Goal: Obtain resource: Download file/media

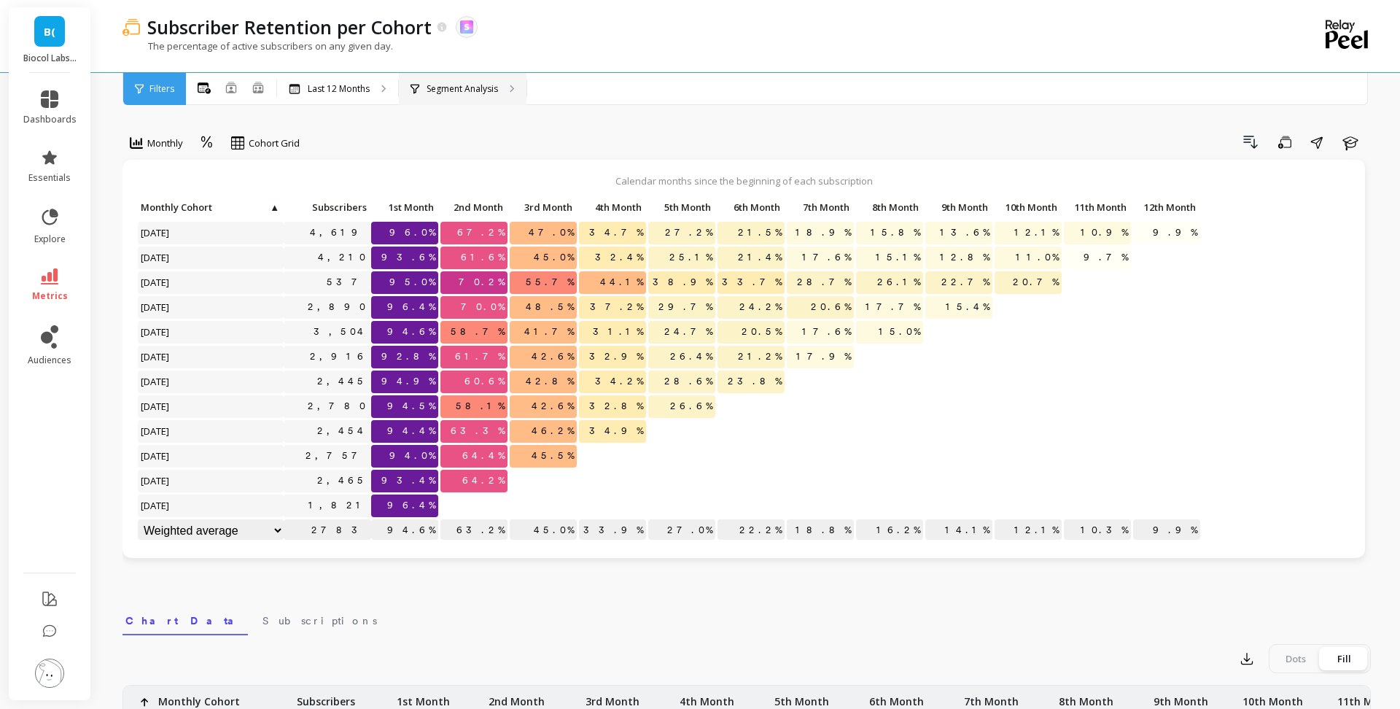
click at [480, 76] on div "Segment Analysis" at bounding box center [463, 89] width 128 height 32
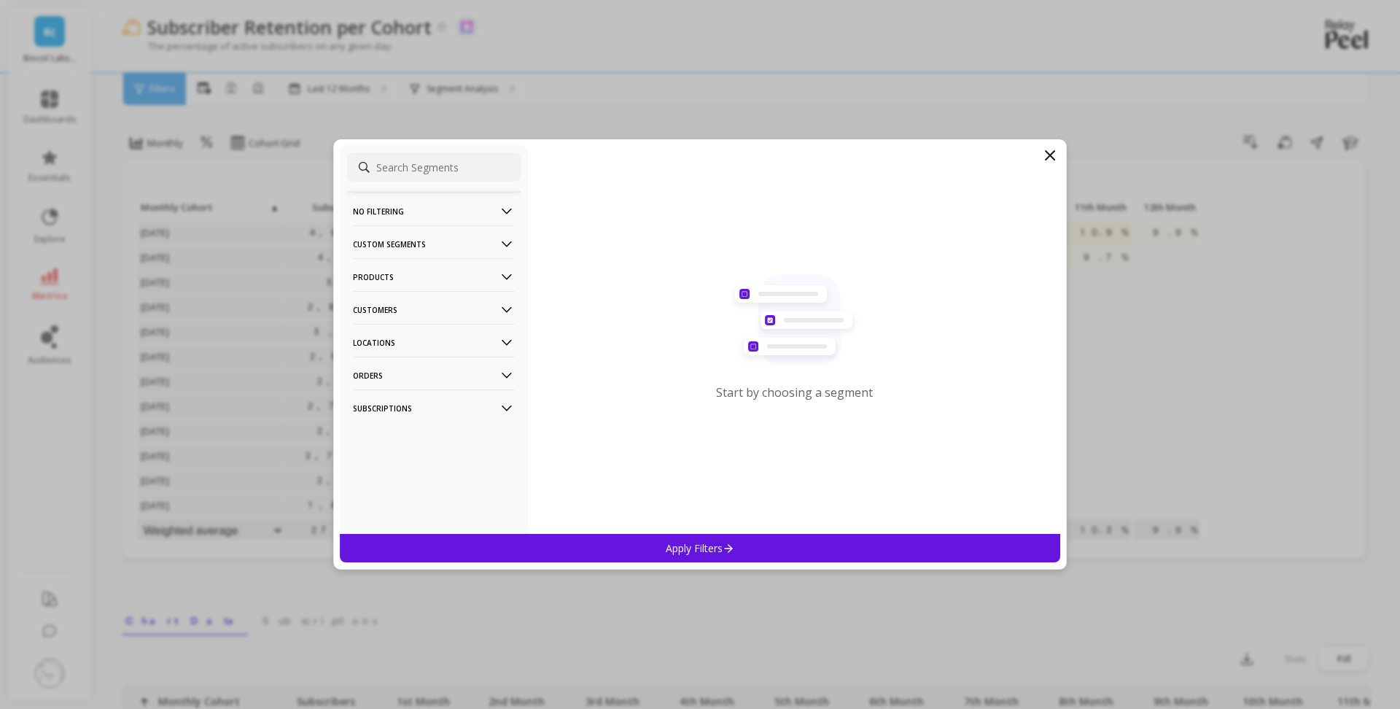
click at [436, 284] on p "Products" at bounding box center [434, 276] width 162 height 37
click at [1046, 161] on icon at bounding box center [1050, 156] width 18 height 18
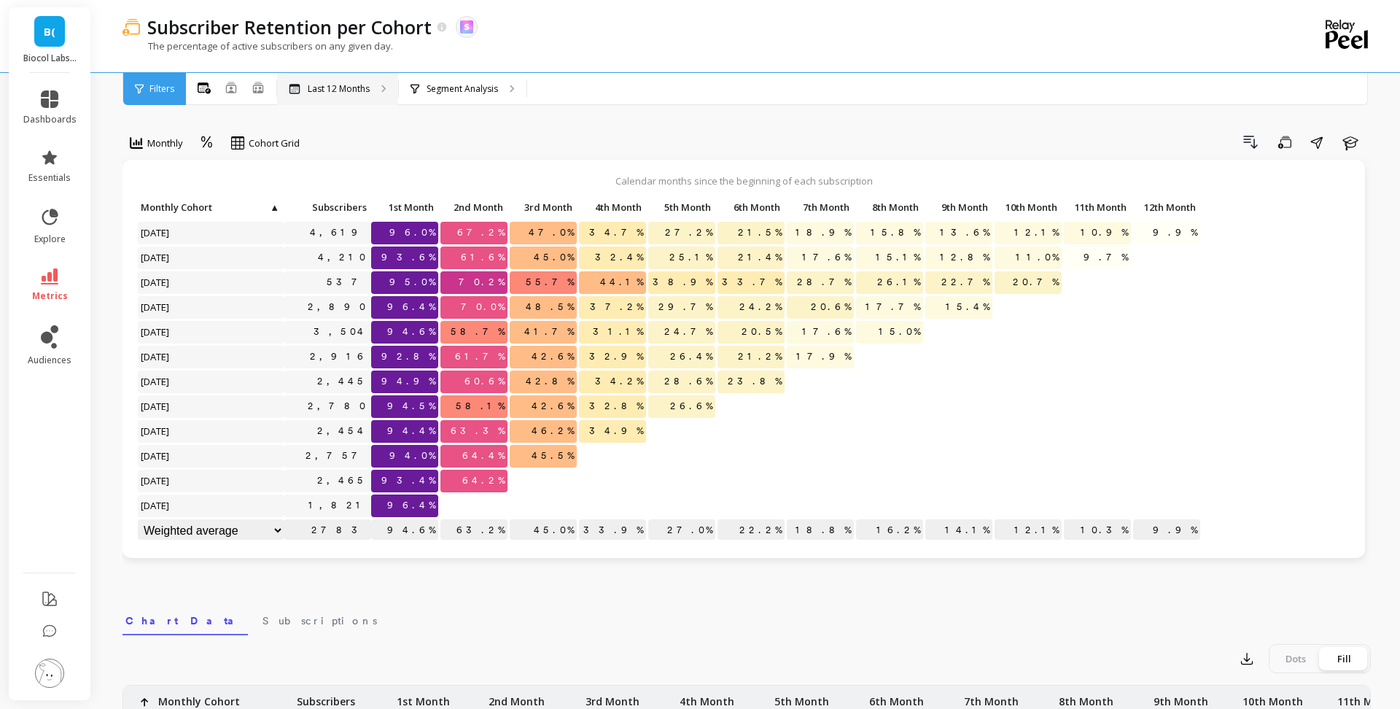
click at [357, 97] on div "Last 12 Months" at bounding box center [337, 89] width 121 height 32
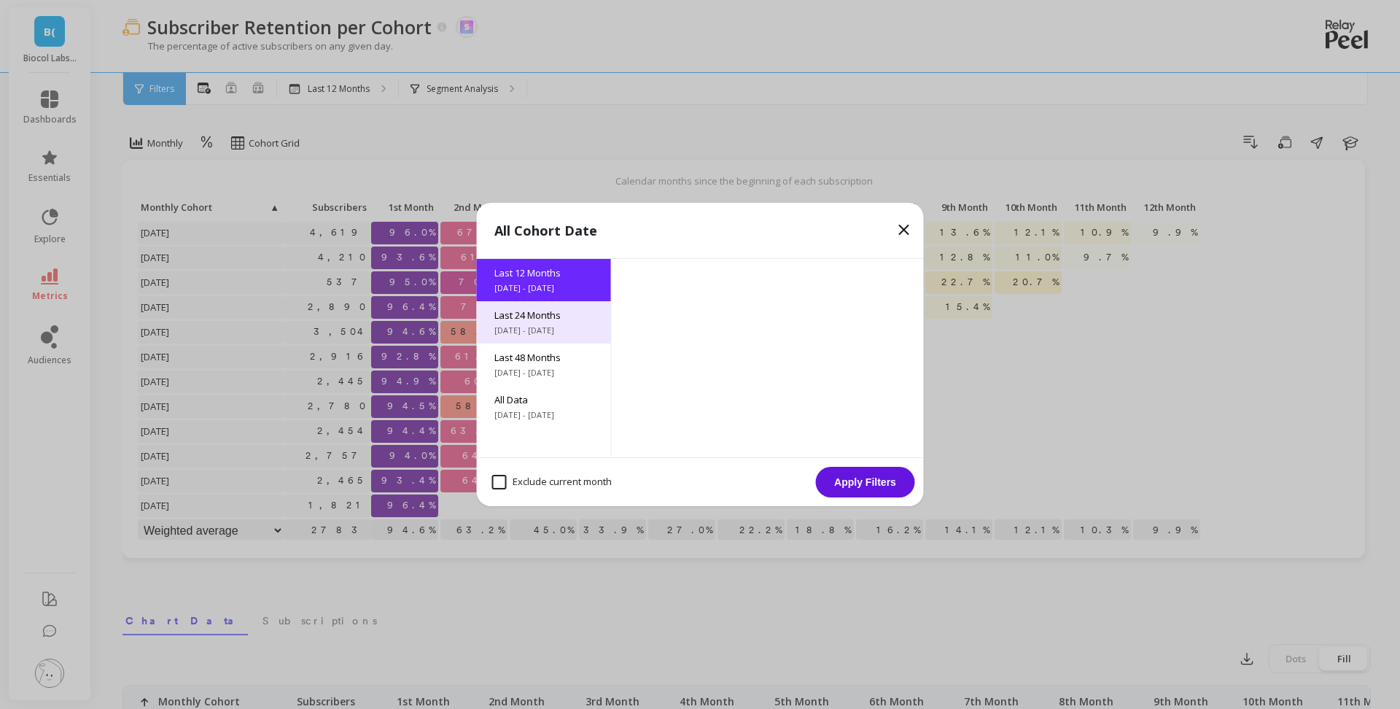
click at [574, 325] on span "[DATE] - [DATE]" at bounding box center [543, 330] width 99 height 12
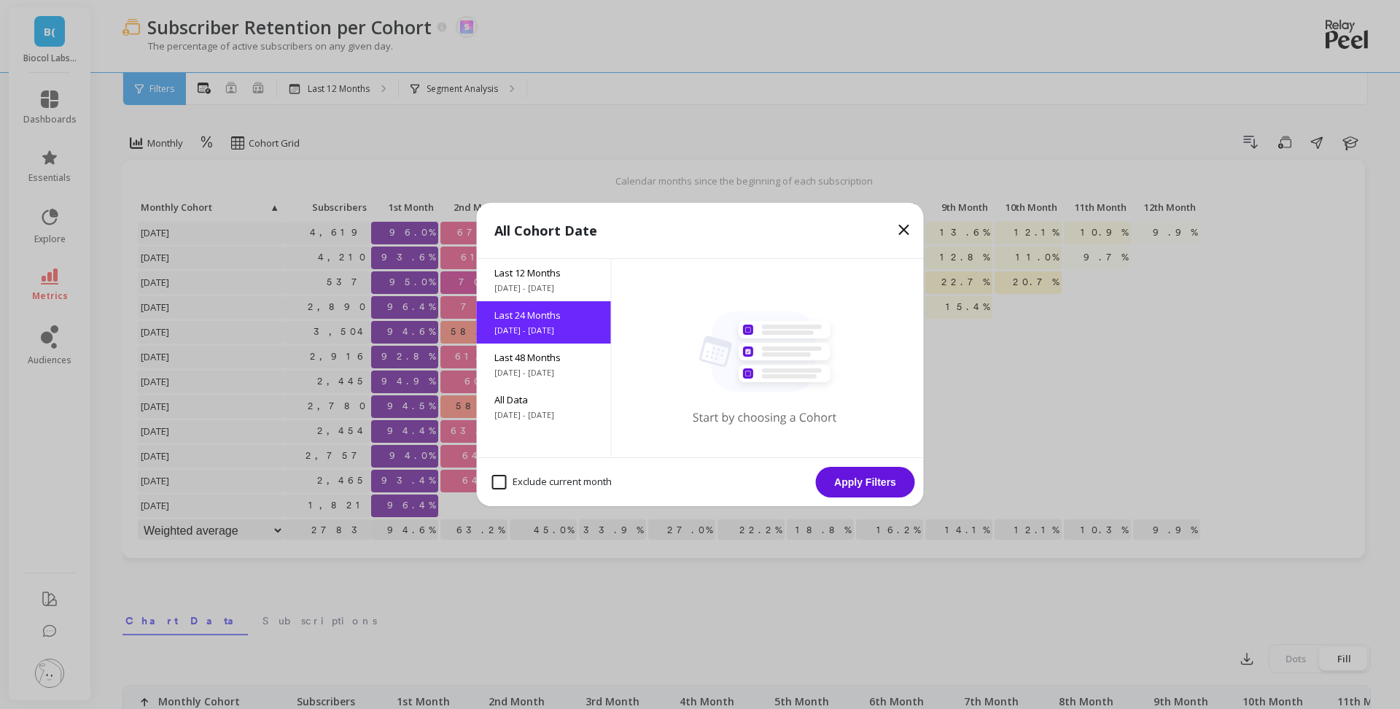
click at [875, 490] on button "Apply Filters" at bounding box center [865, 482] width 99 height 31
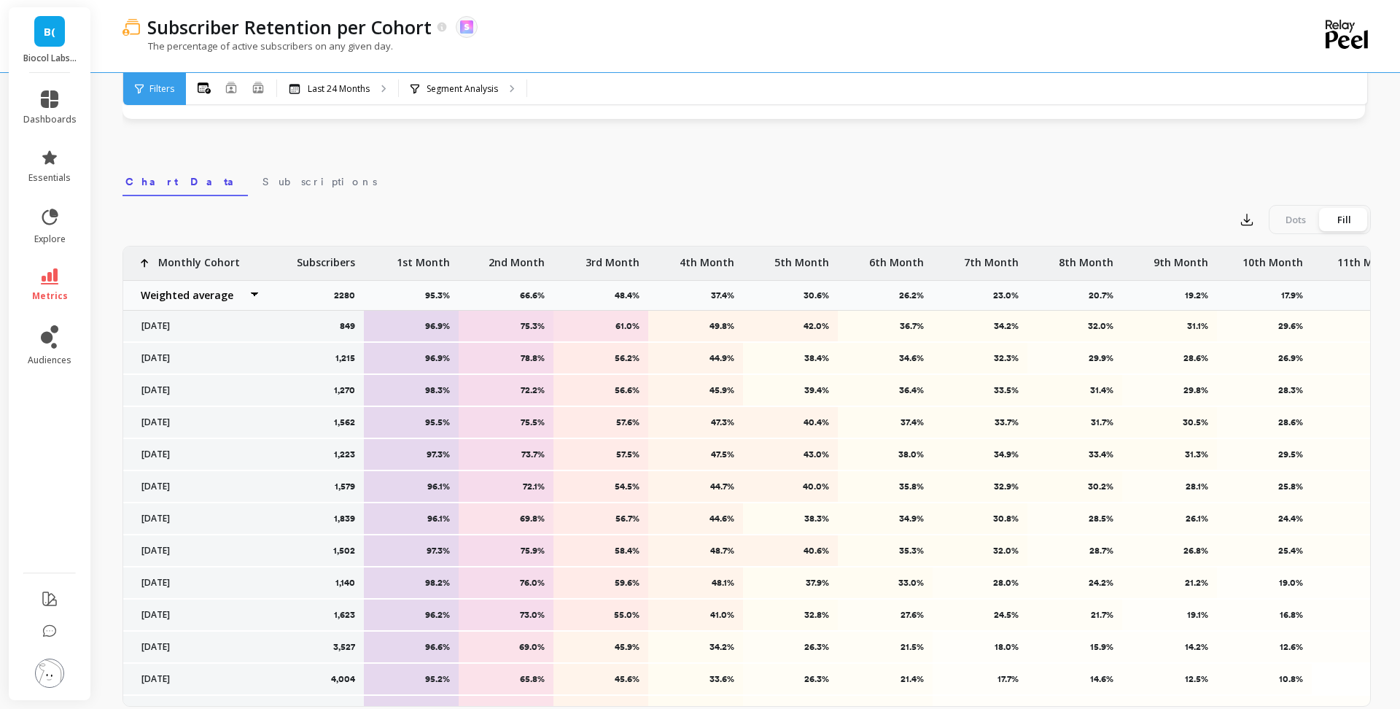
scroll to position [445, 0]
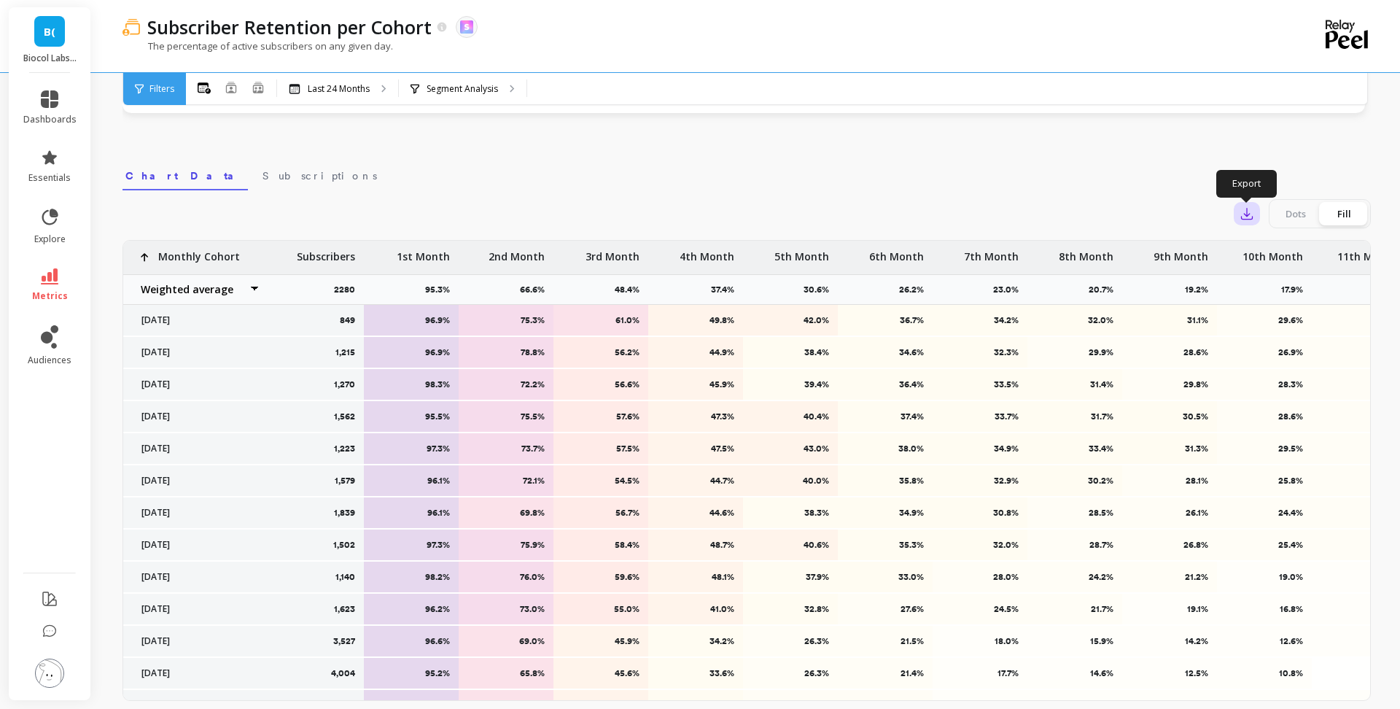
click at [1251, 219] on icon "button" at bounding box center [1247, 214] width 11 height 11
click at [1270, 306] on span "Google Sheets" at bounding box center [1298, 307] width 68 height 15
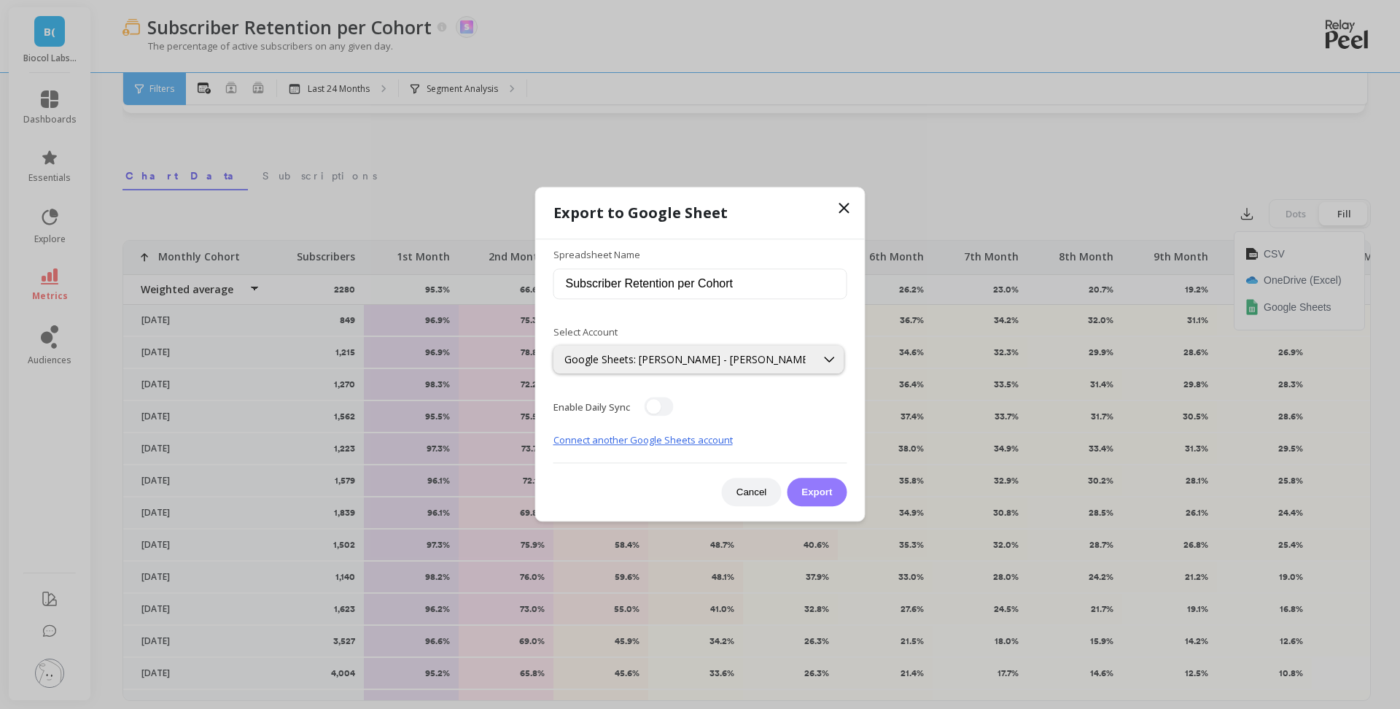
click at [837, 490] on button "Export" at bounding box center [817, 492] width 60 height 28
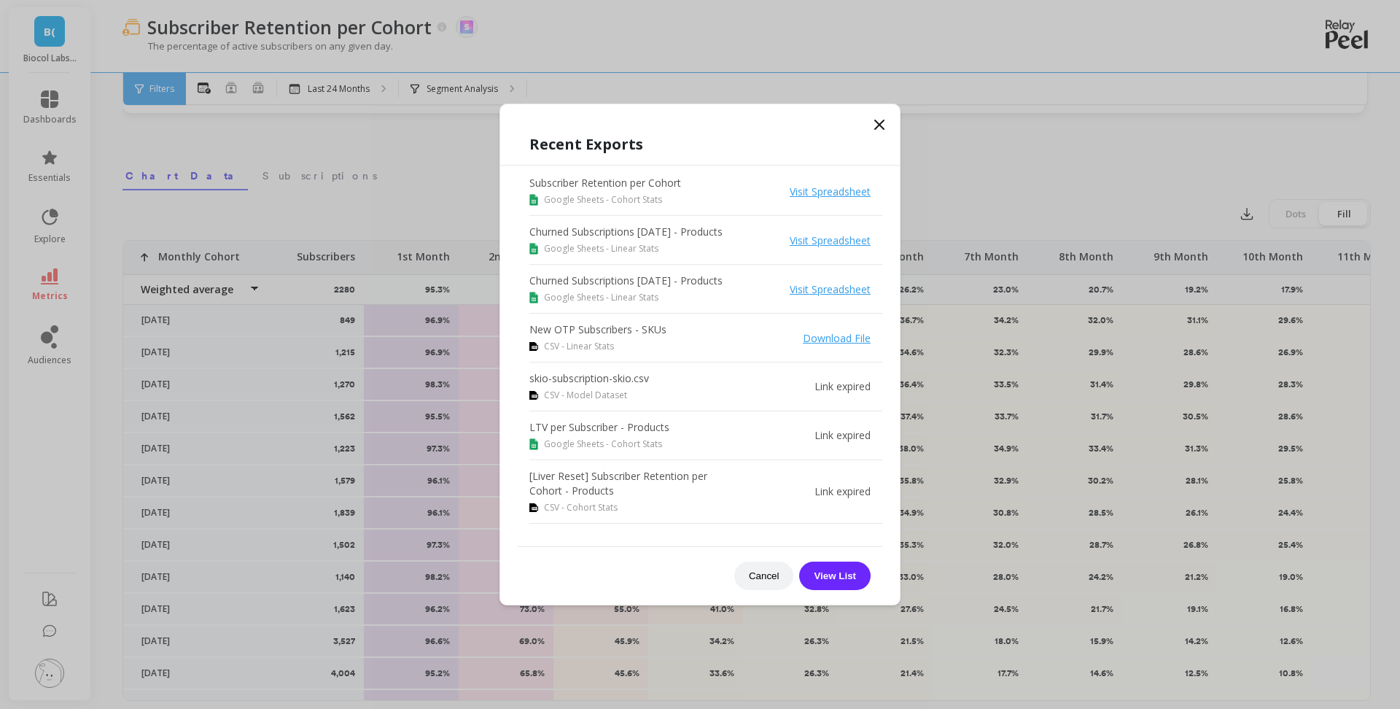
scroll to position [148, 0]
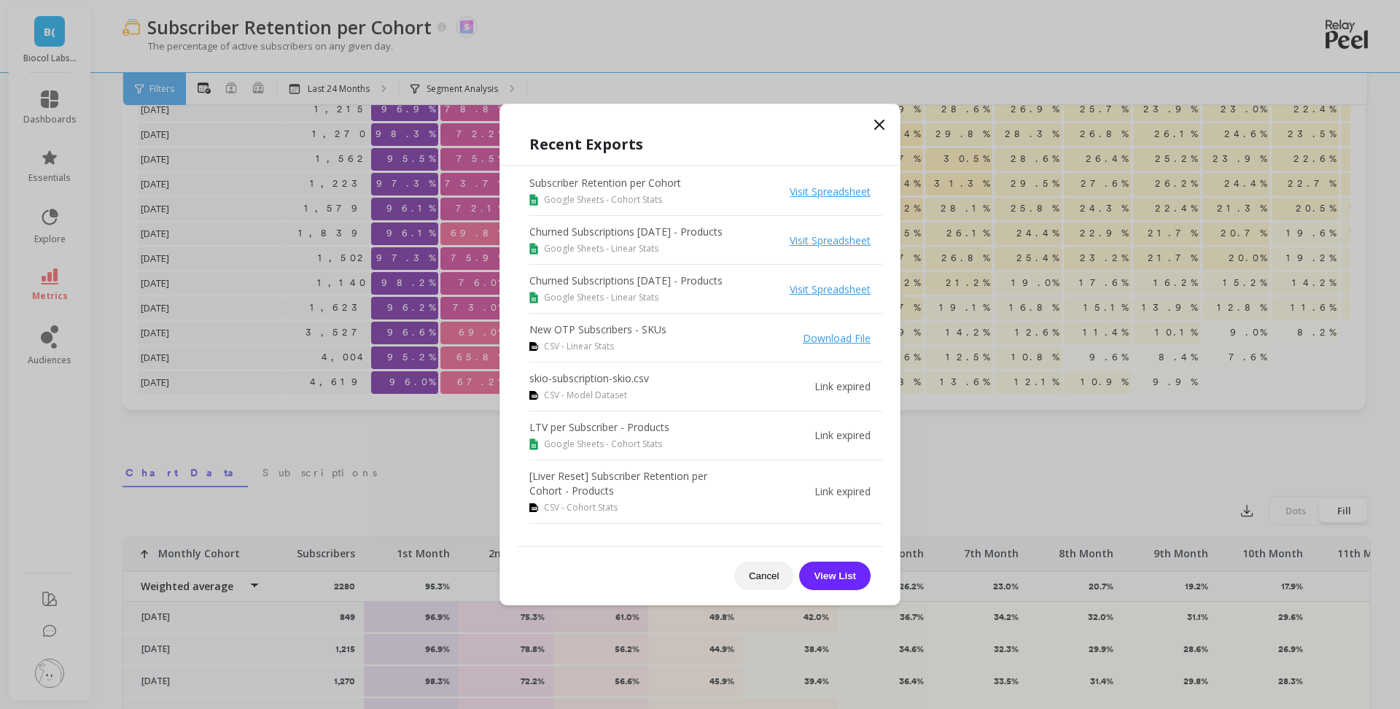
click at [881, 126] on icon at bounding box center [879, 124] width 9 height 9
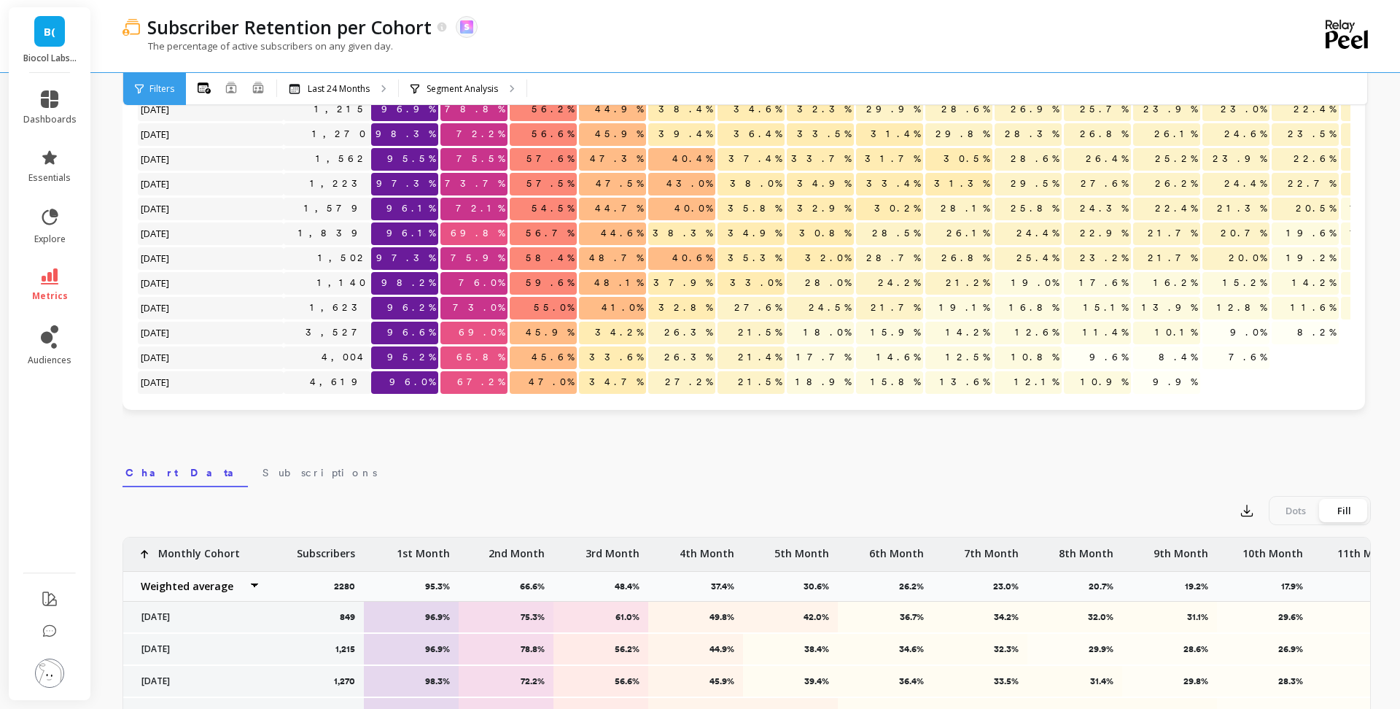
scroll to position [0, 0]
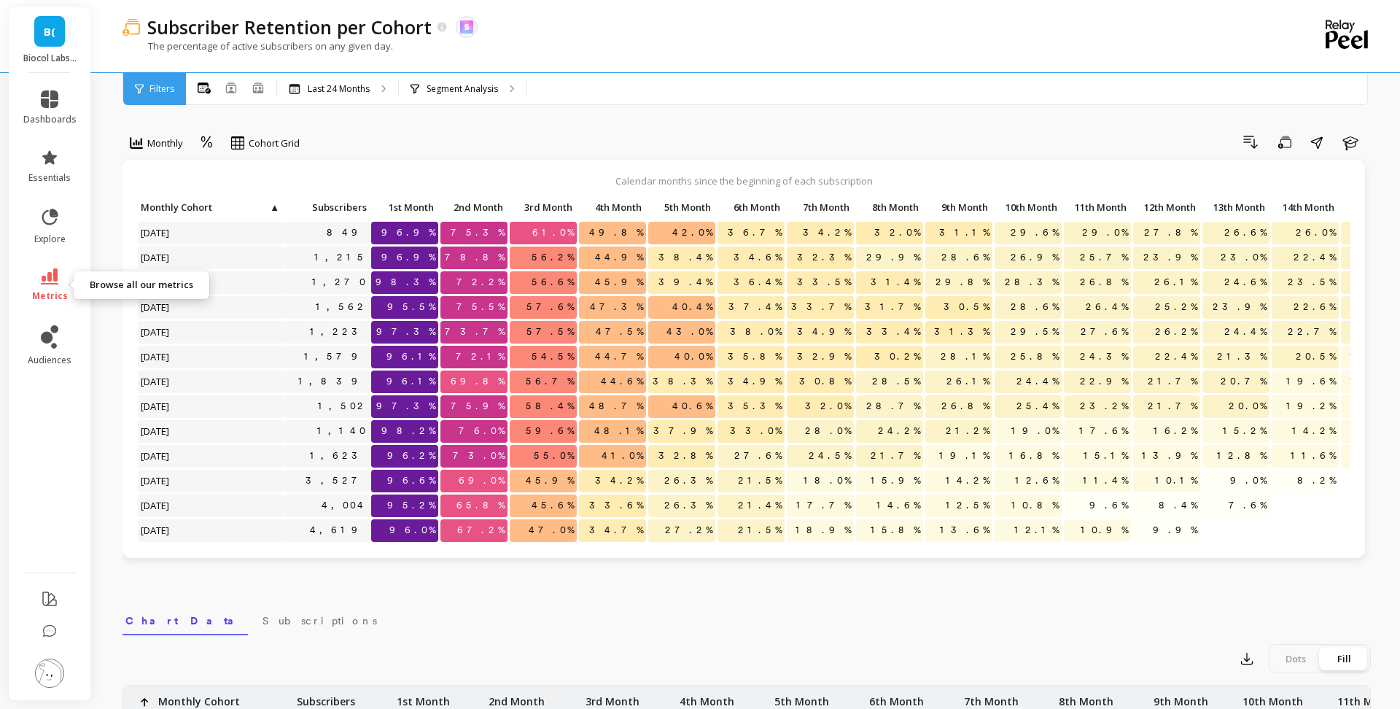
click at [53, 290] on span "metrics" at bounding box center [50, 296] width 36 height 12
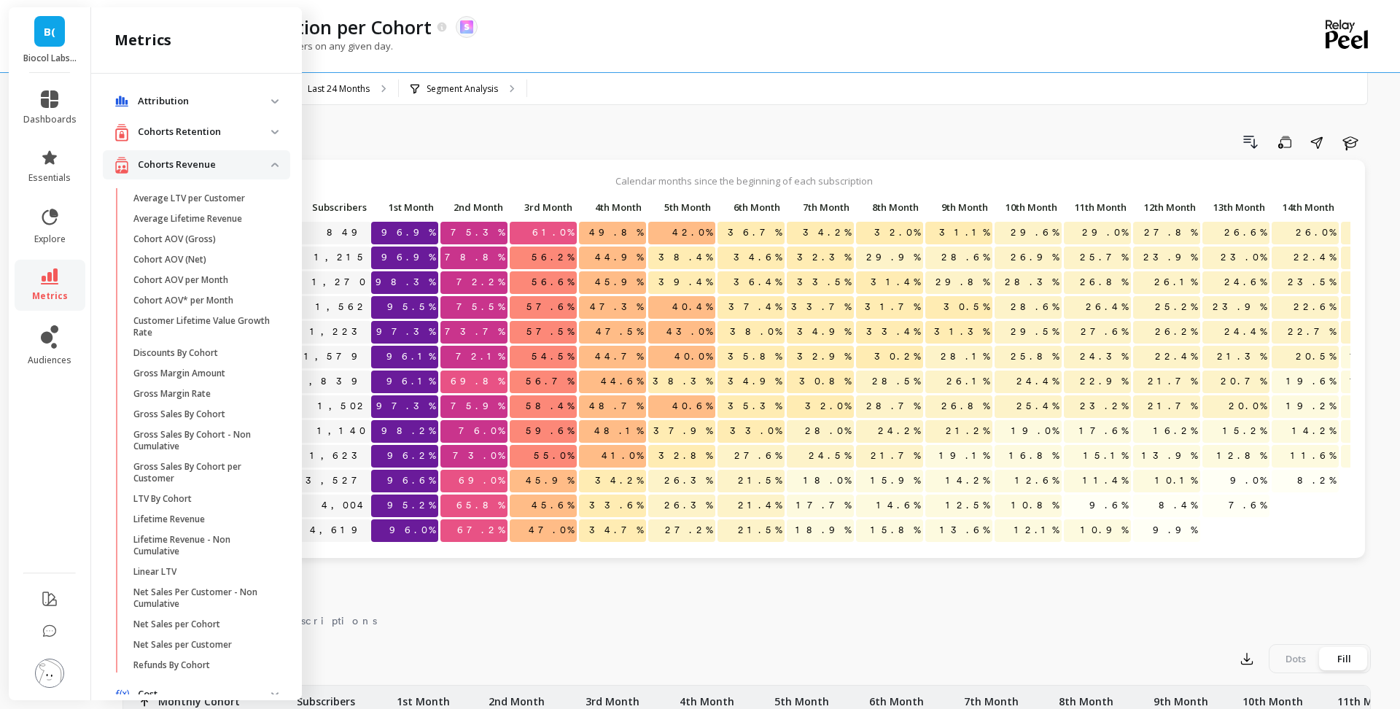
click at [162, 166] on p "Cohorts Revenue" at bounding box center [204, 165] width 133 height 15
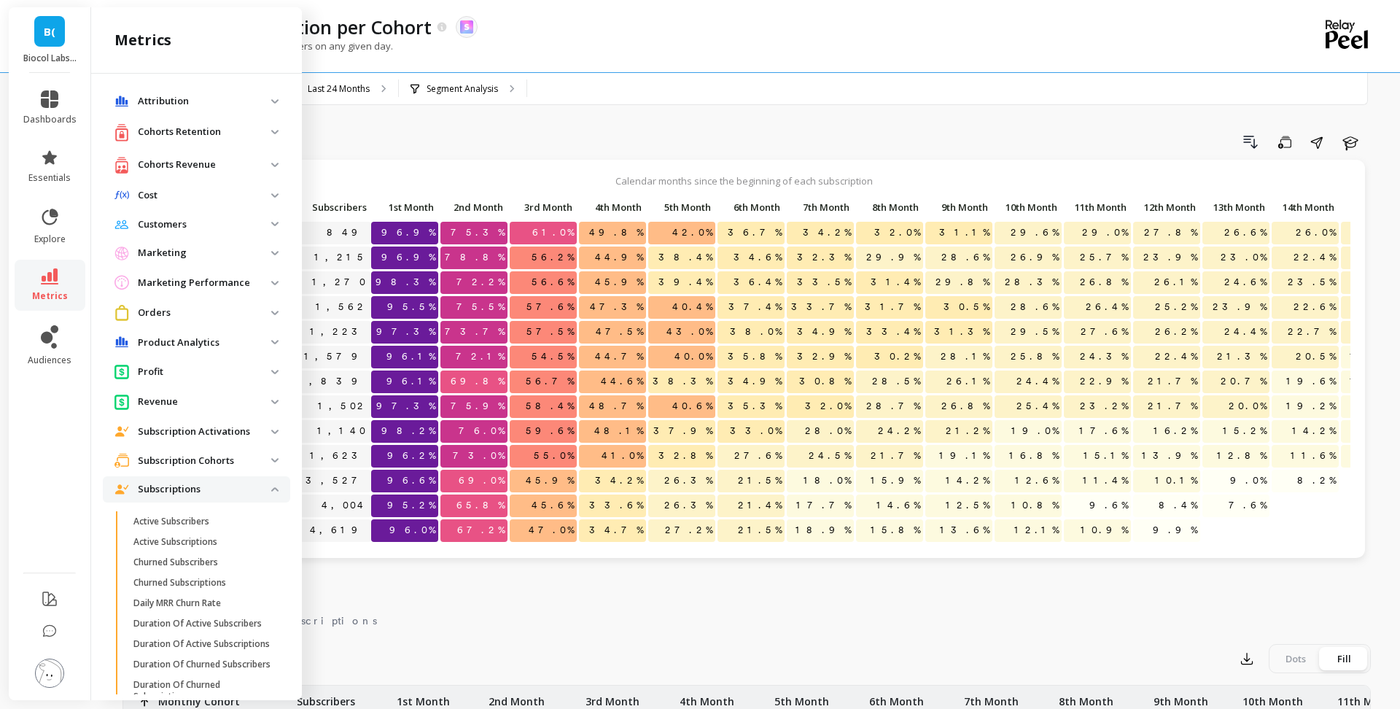
click at [171, 131] on p "Cohorts Retention" at bounding box center [204, 132] width 133 height 15
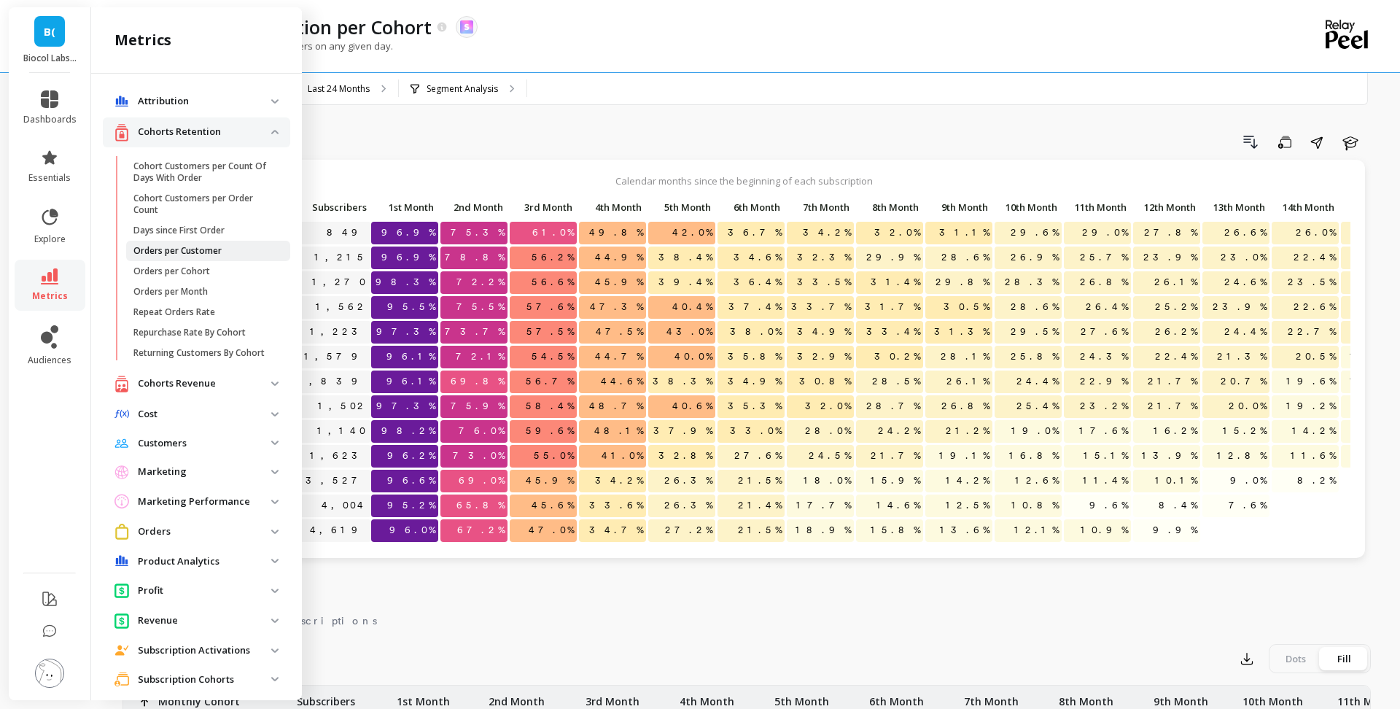
click at [203, 253] on p "Orders per Customer" at bounding box center [177, 251] width 88 height 12
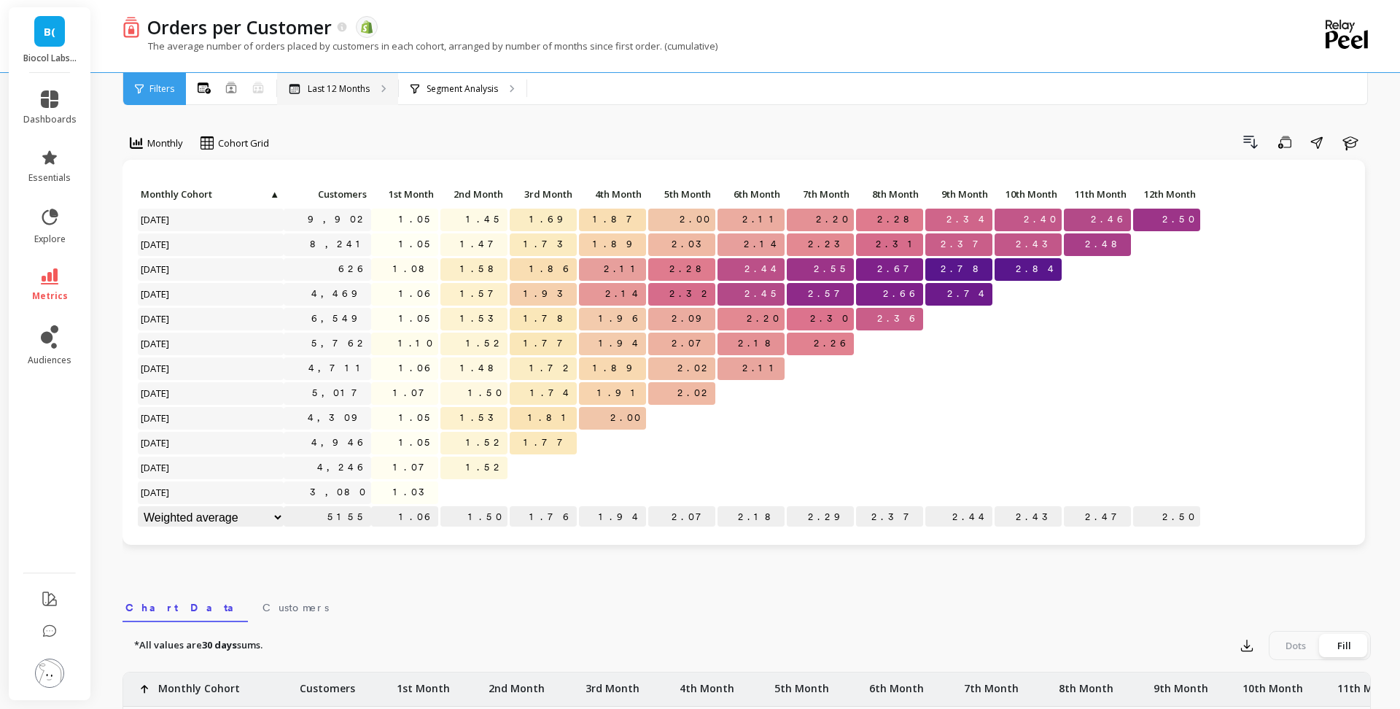
click at [346, 86] on p "Last 12 Months" at bounding box center [339, 89] width 62 height 12
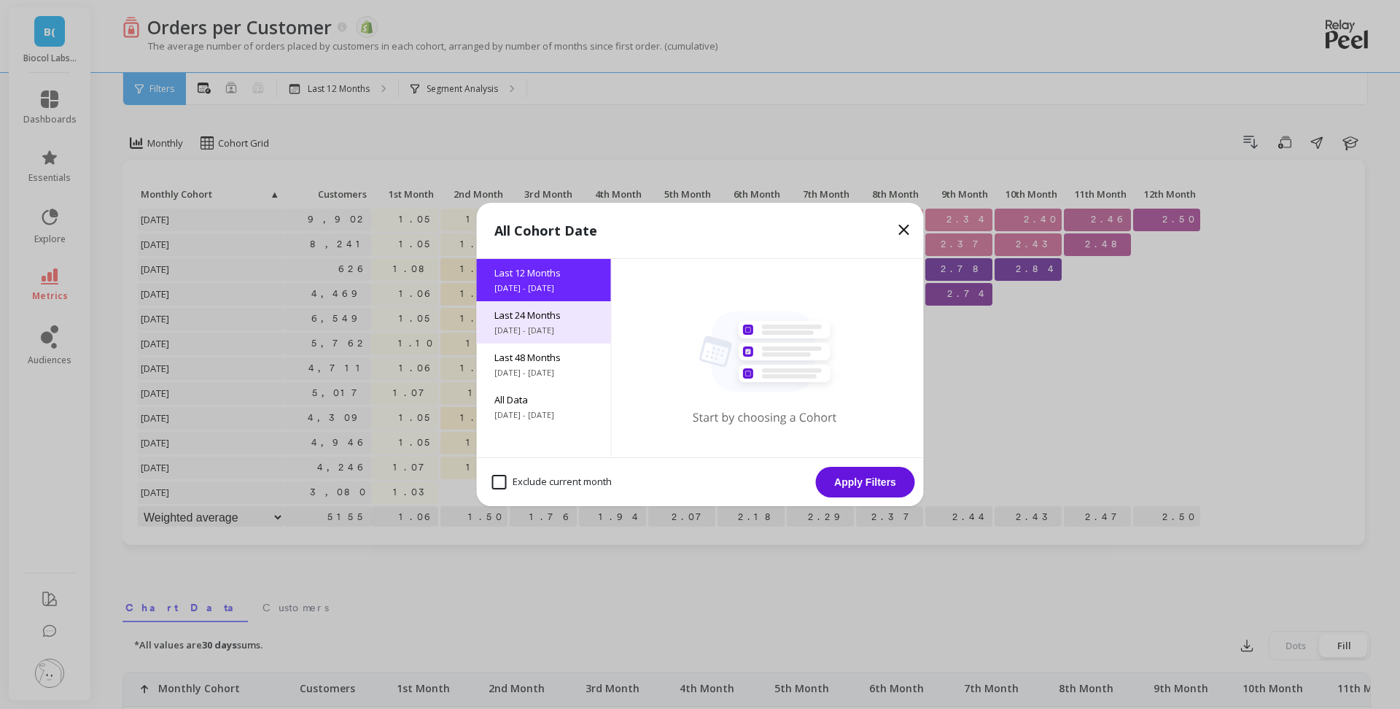
click at [569, 315] on span "Last 24 Months" at bounding box center [543, 314] width 99 height 13
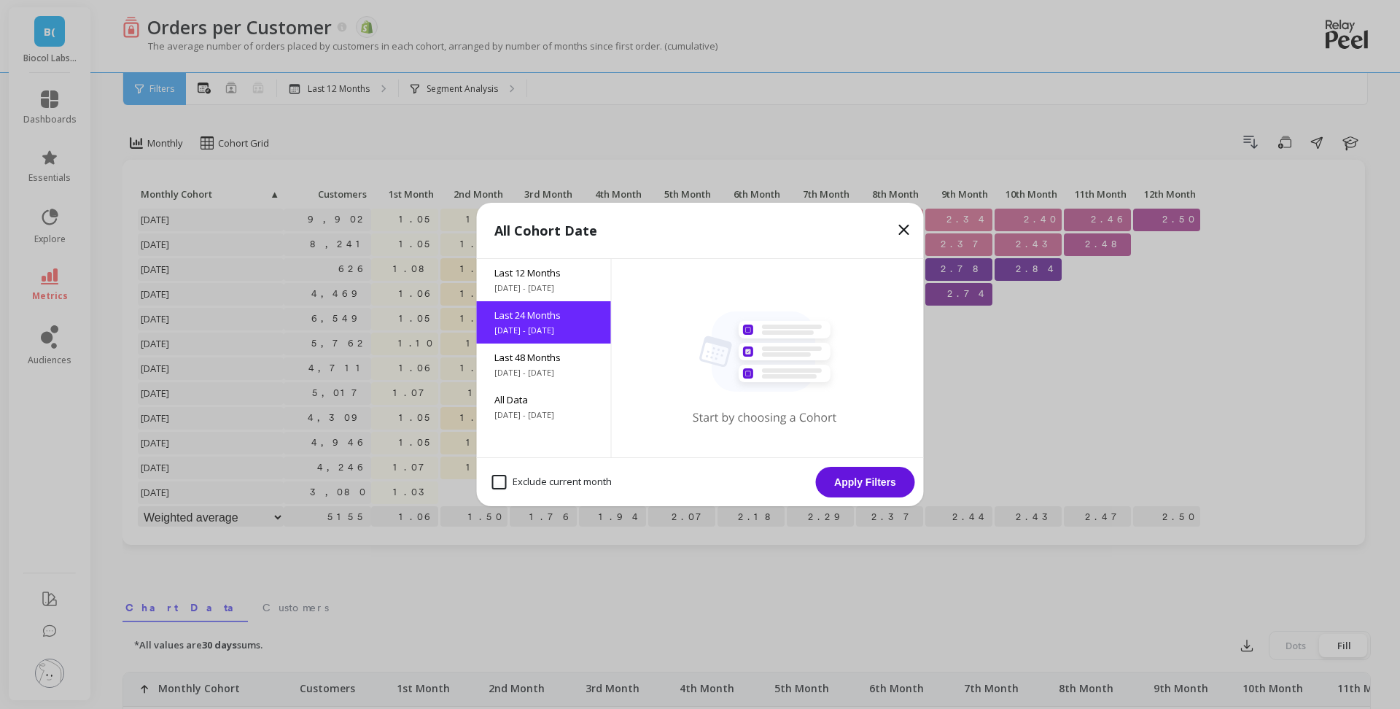
click at [885, 479] on button "Apply Filters" at bounding box center [865, 482] width 99 height 31
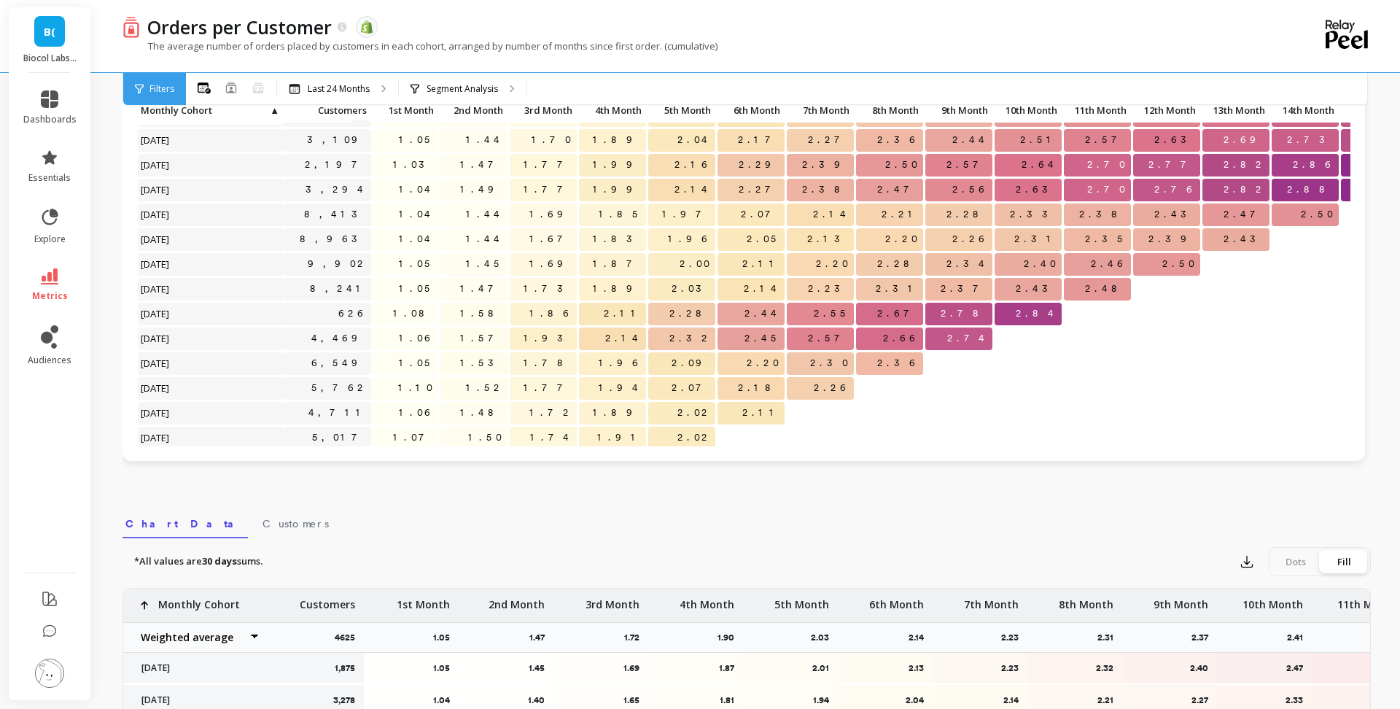
scroll to position [85, 0]
click at [1255, 559] on button "button" at bounding box center [1247, 559] width 26 height 23
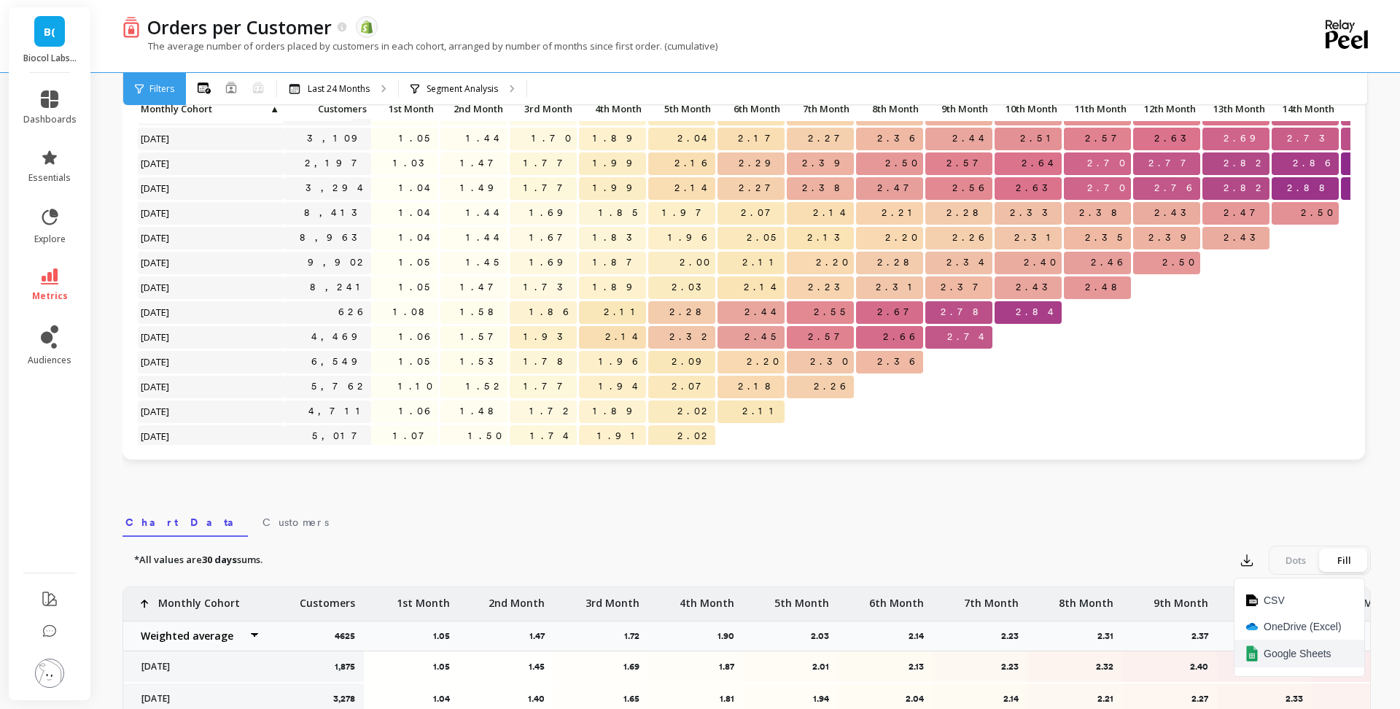
click at [1296, 653] on span "Google Sheets" at bounding box center [1298, 653] width 68 height 15
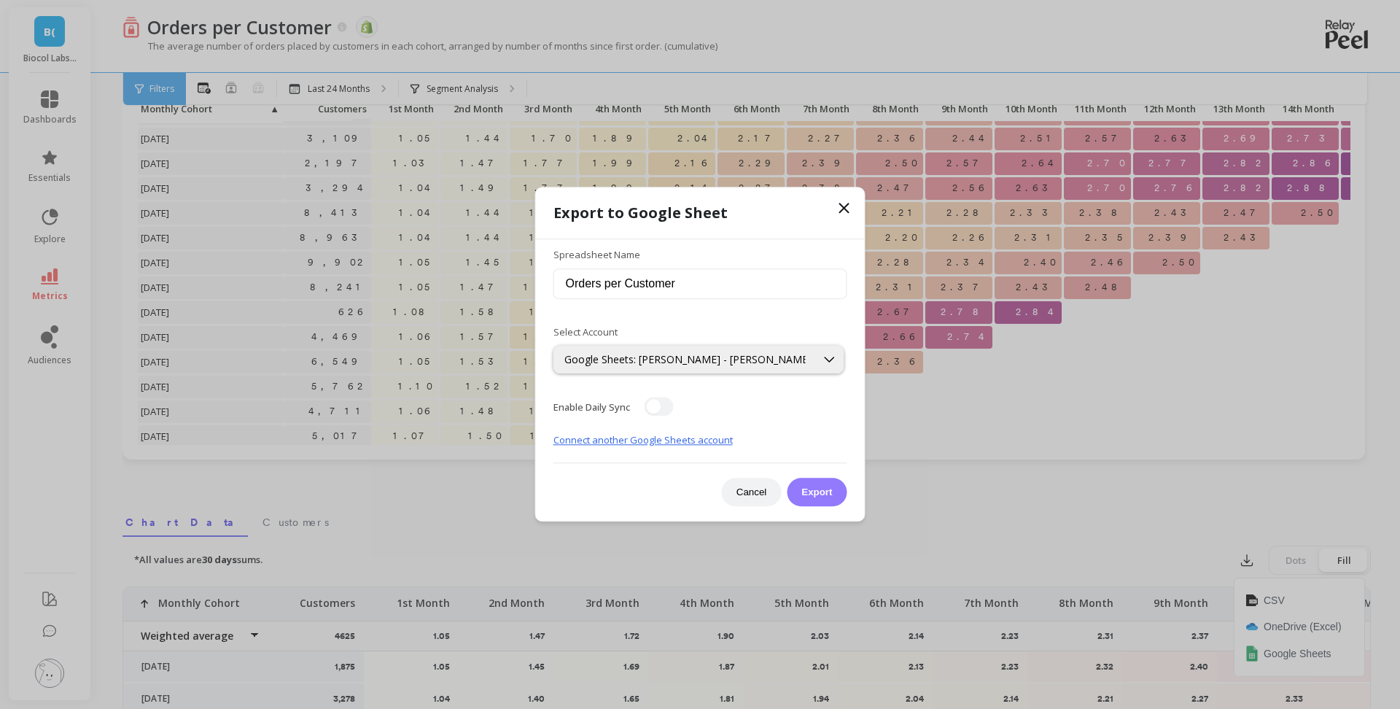
click at [833, 486] on button "Export" at bounding box center [817, 492] width 60 height 28
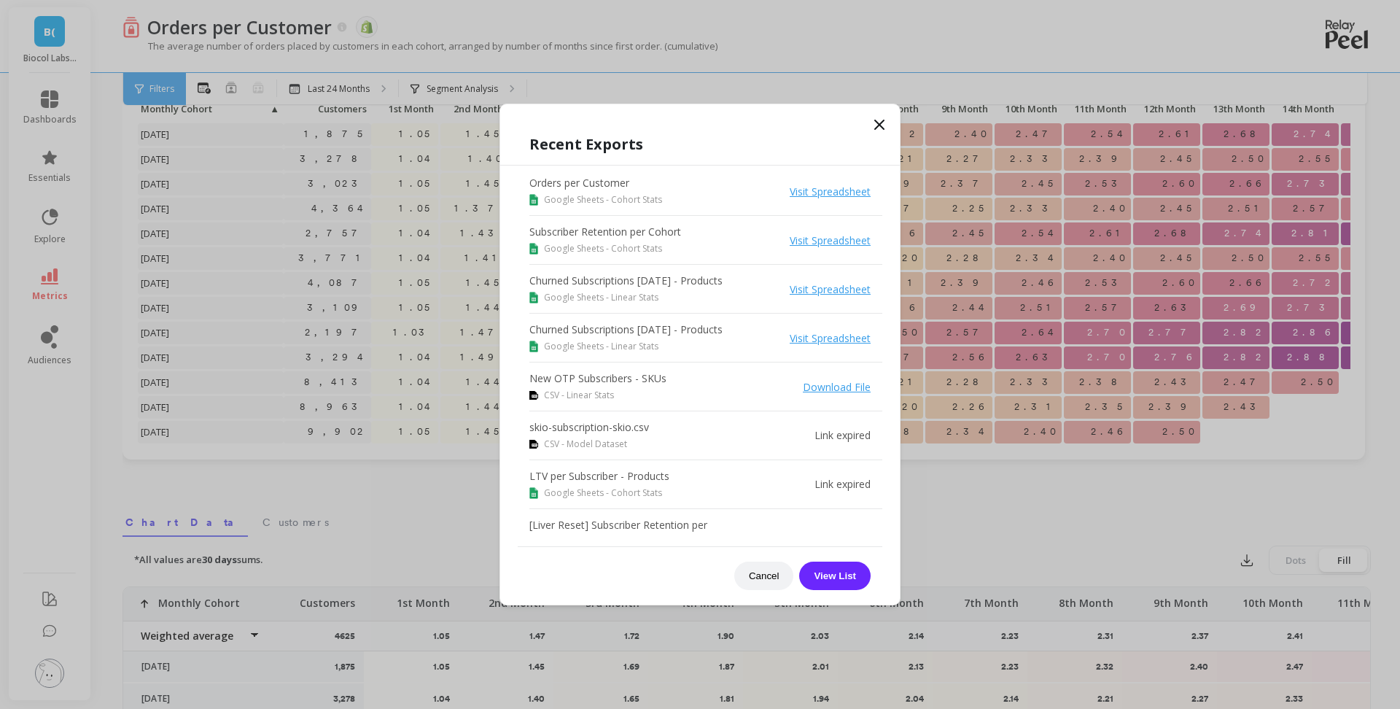
click at [882, 124] on icon at bounding box center [880, 125] width 18 height 18
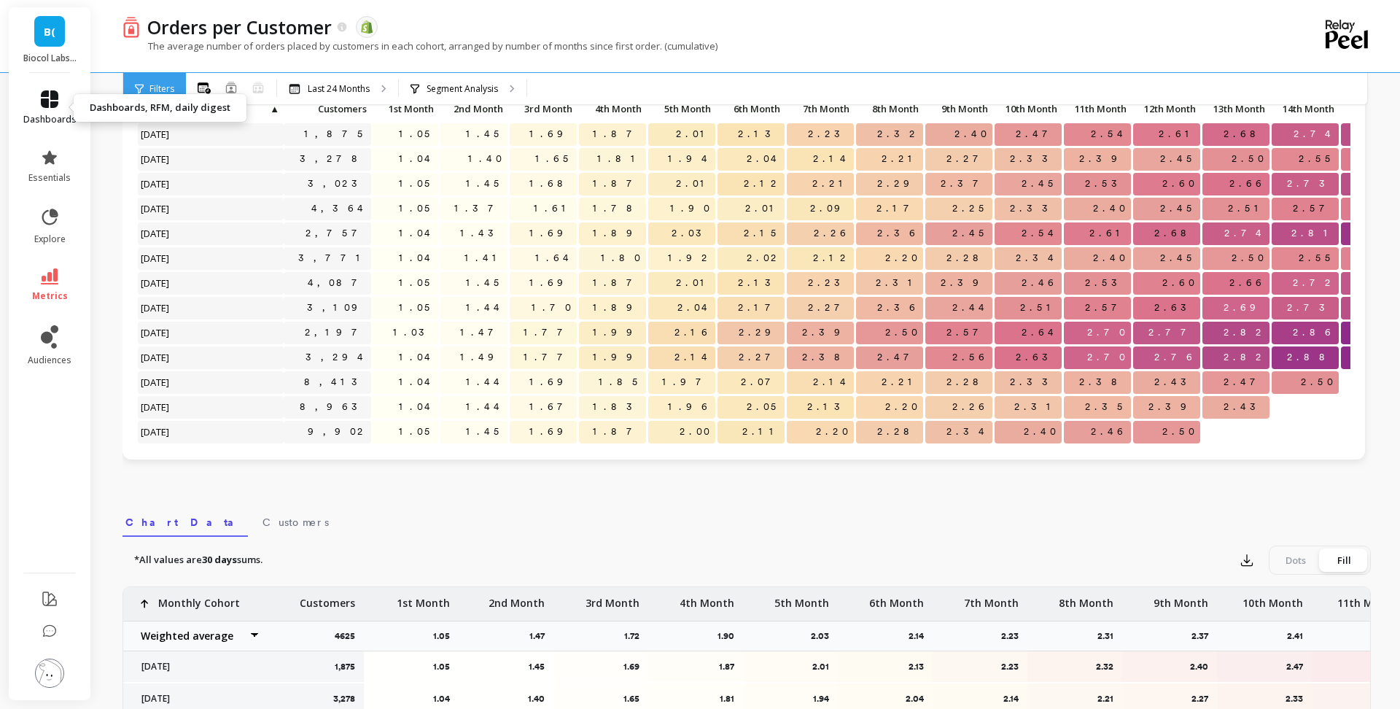
click at [55, 102] on icon at bounding box center [50, 99] width 18 height 18
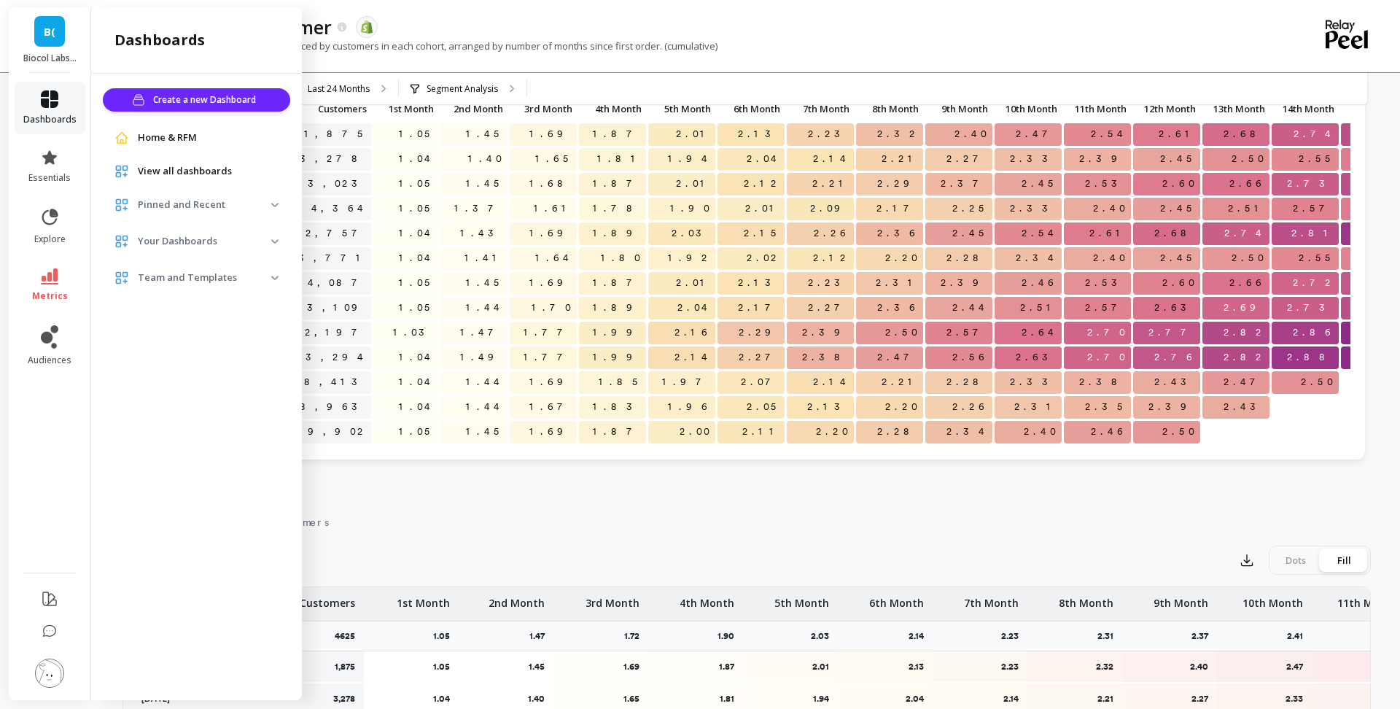
click at [58, 114] on span "dashboards" at bounding box center [49, 120] width 53 height 12
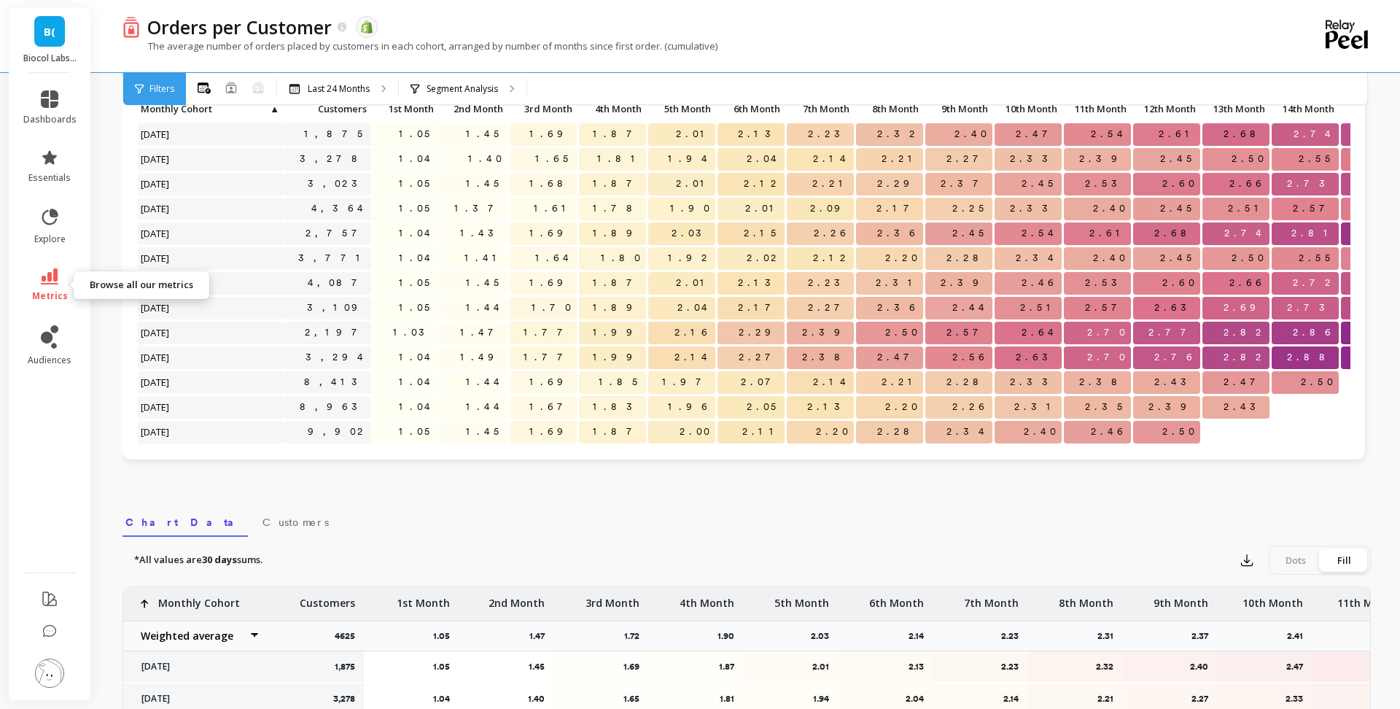
click at [52, 276] on icon at bounding box center [50, 276] width 18 height 16
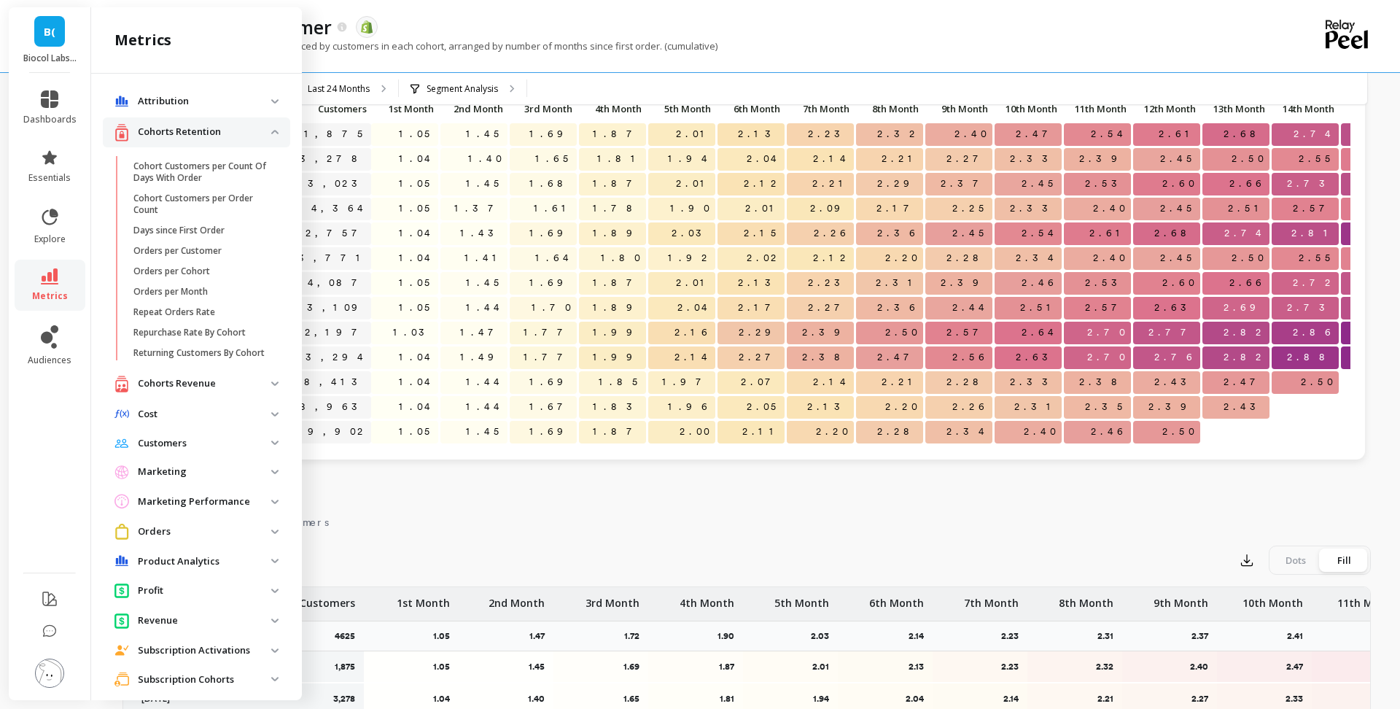
click at [229, 141] on retention "Cohorts Retention" at bounding box center [196, 132] width 187 height 30
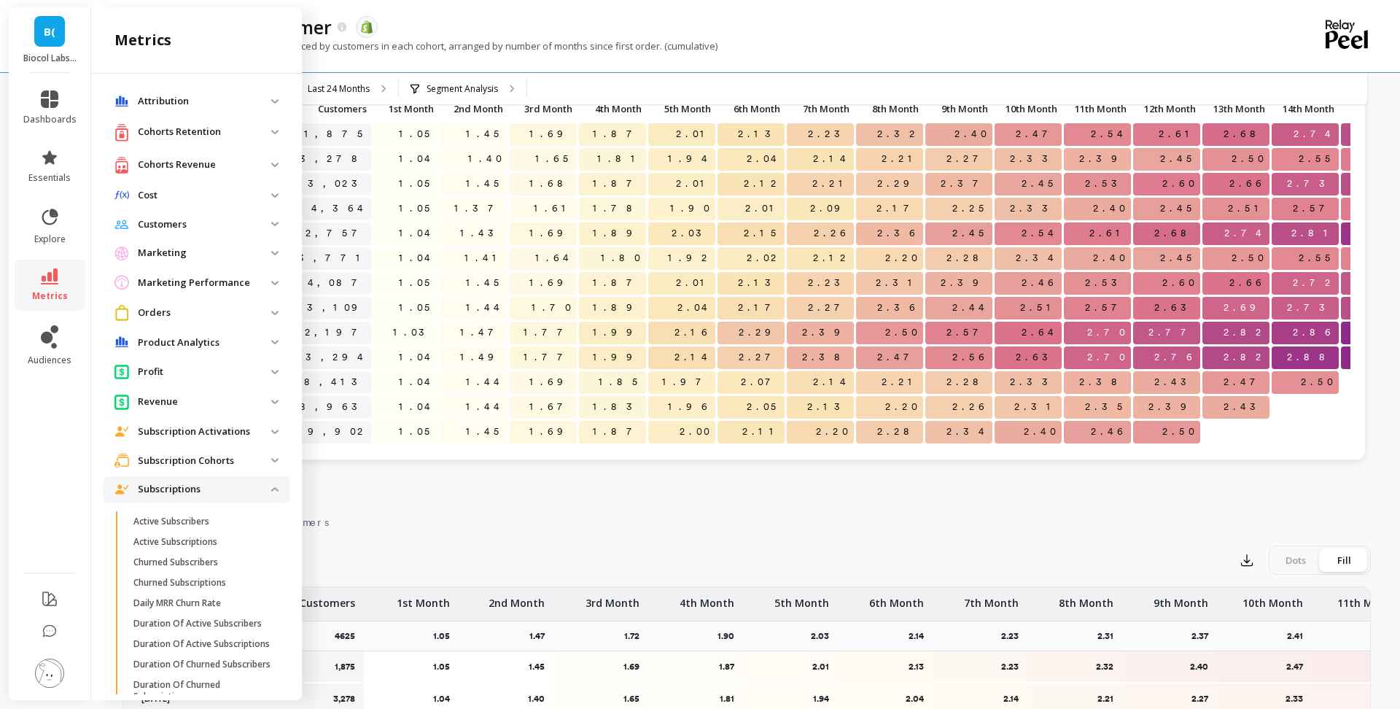
click at [224, 166] on p "Cohorts Revenue" at bounding box center [204, 165] width 133 height 15
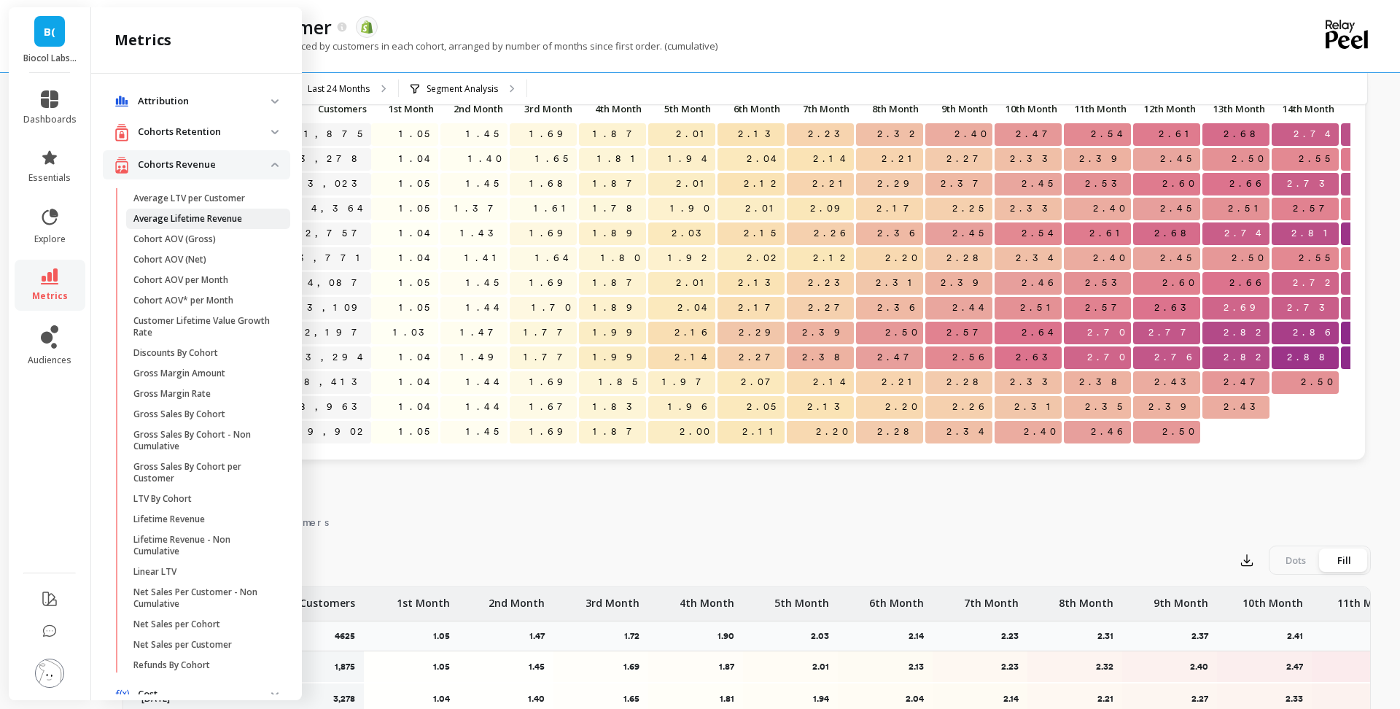
click at [224, 221] on p "Average Lifetime Revenue" at bounding box center [187, 219] width 109 height 12
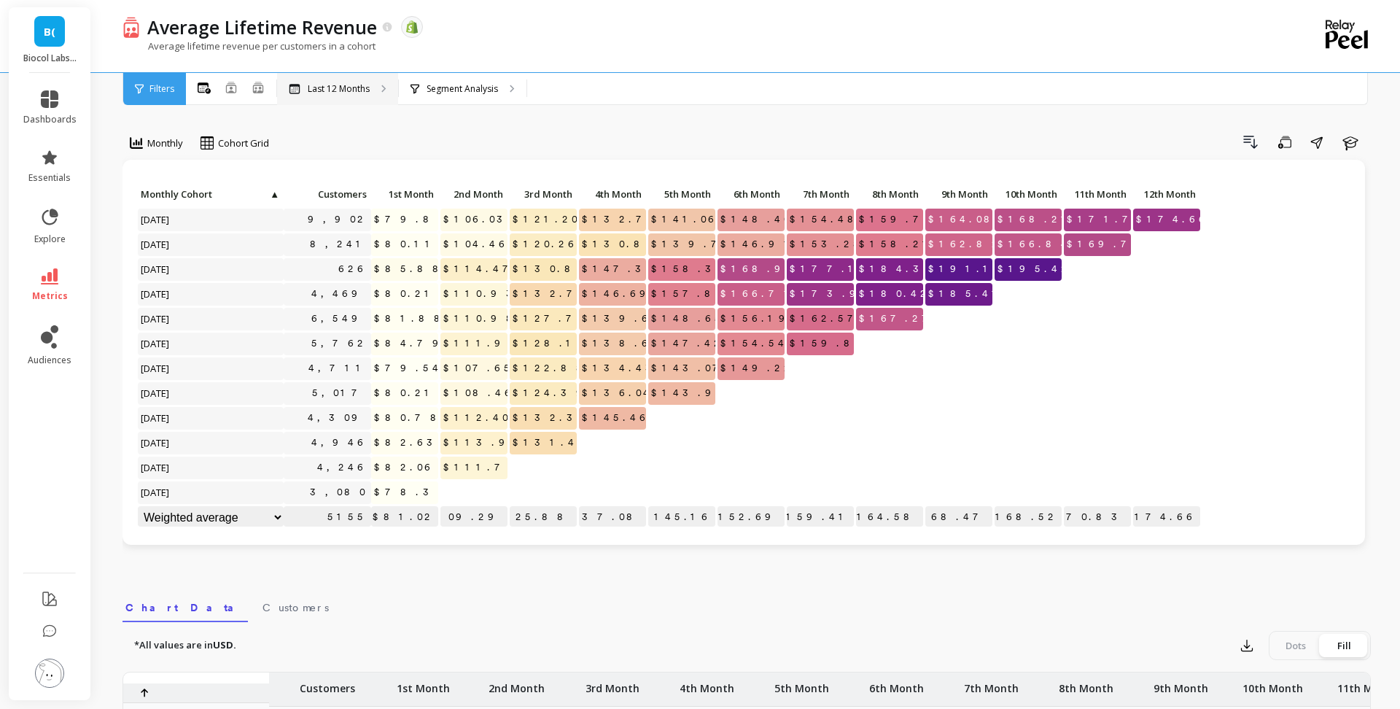
click at [340, 89] on p "Last 12 Months" at bounding box center [339, 89] width 62 height 12
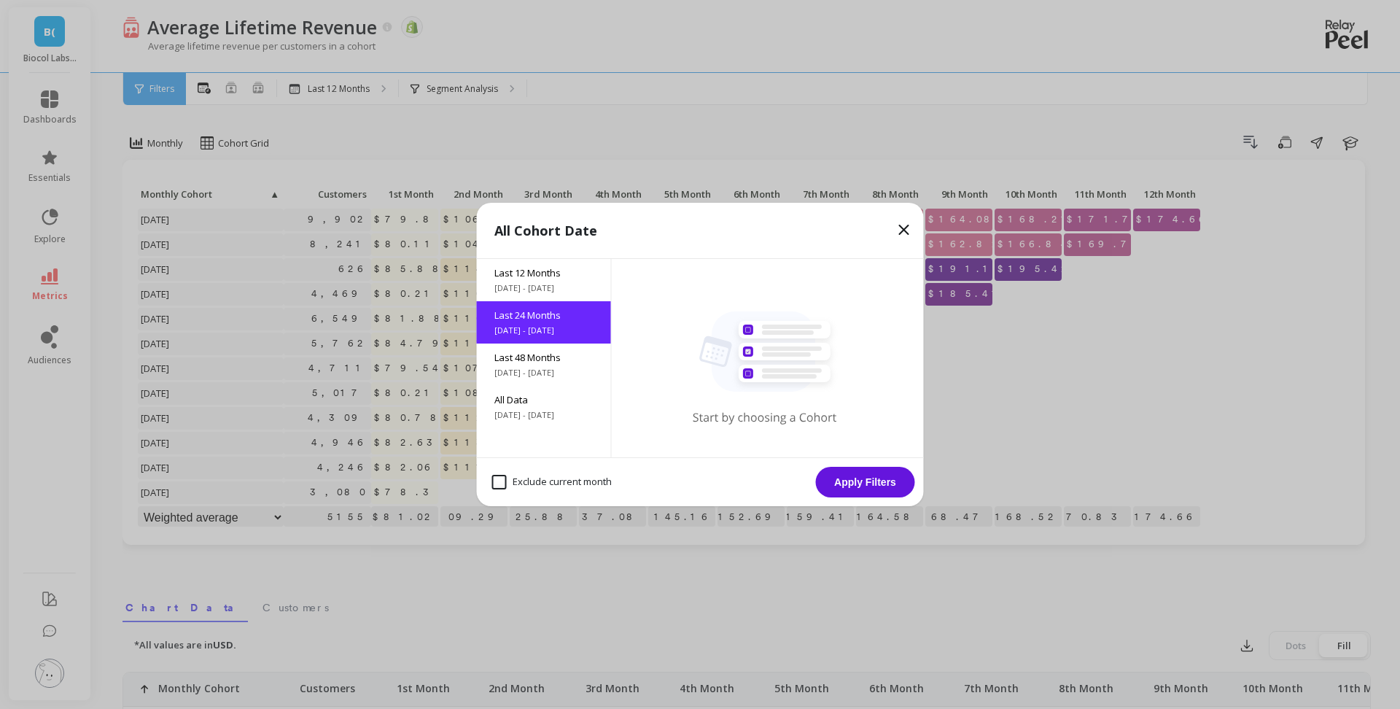
click at [874, 472] on button "Apply Filters" at bounding box center [865, 482] width 99 height 31
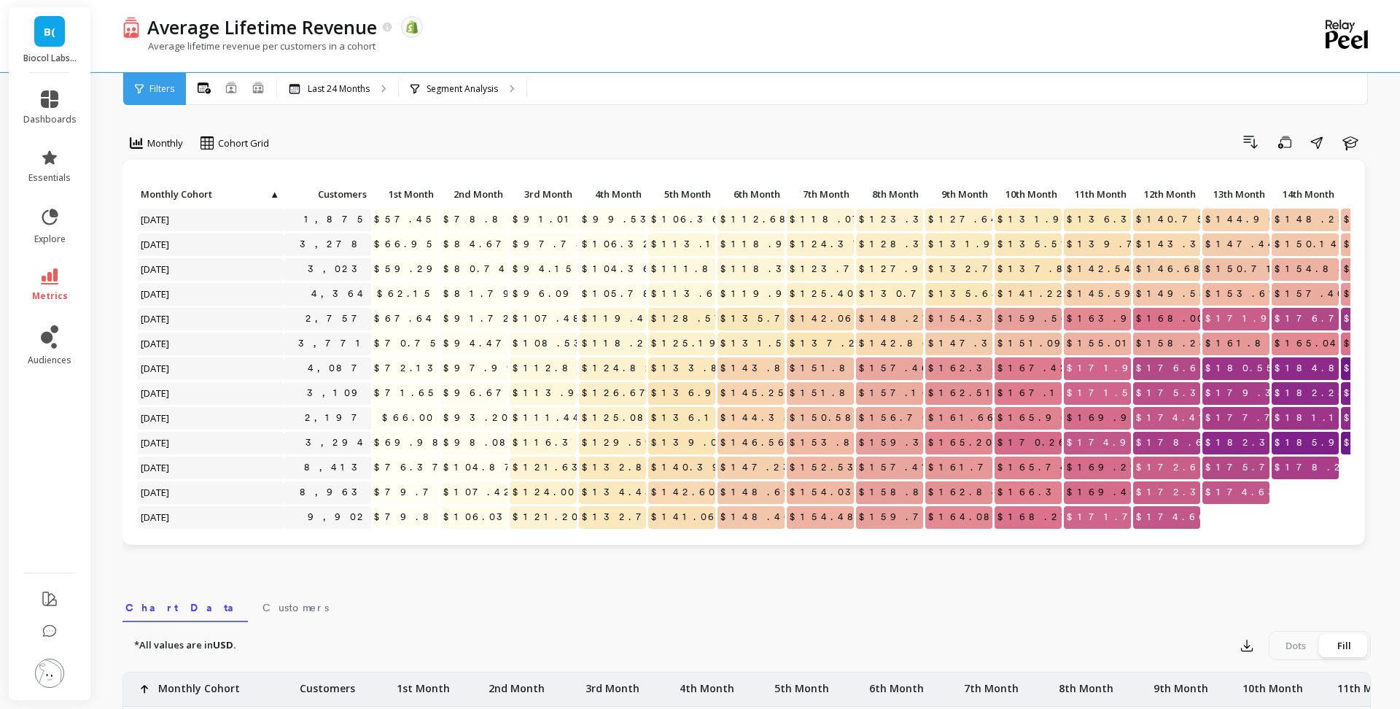
scroll to position [225, 0]
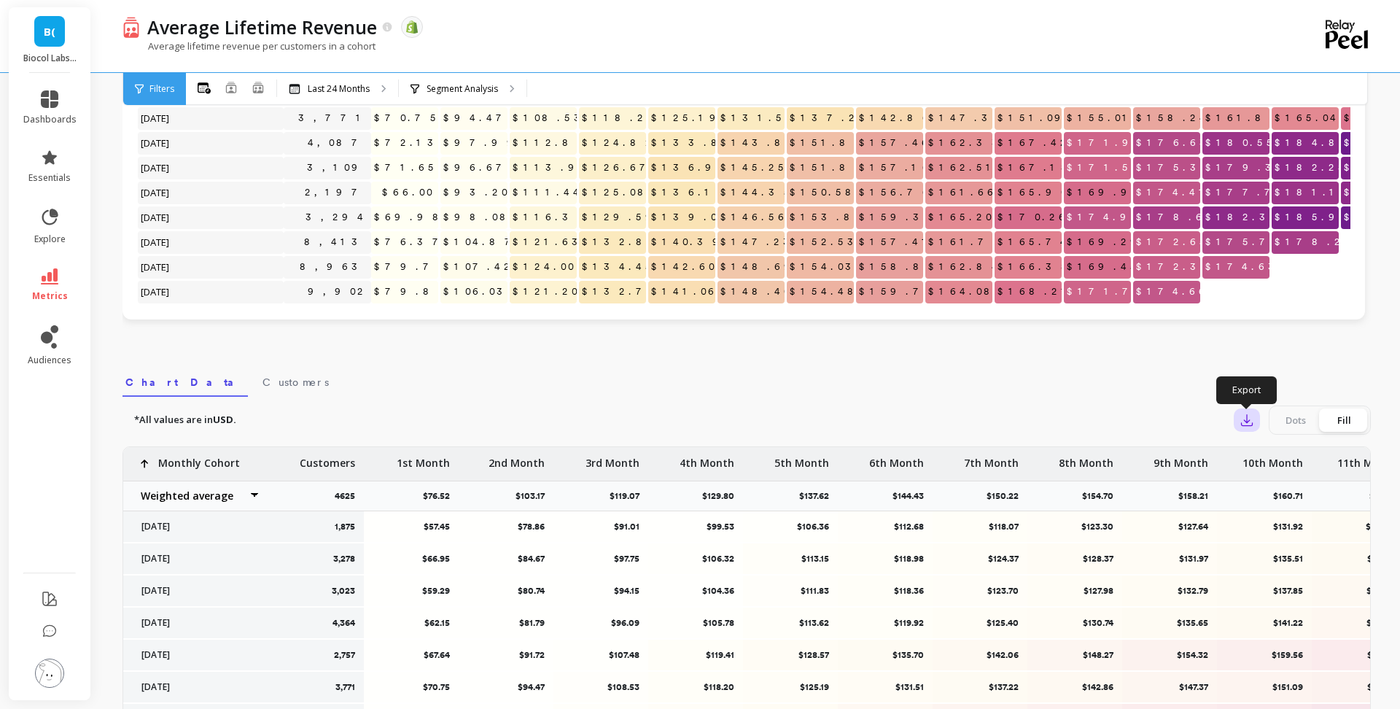
click at [1245, 420] on icon "button" at bounding box center [1247, 420] width 11 height 11
click at [1313, 518] on span "Google Sheets" at bounding box center [1298, 513] width 68 height 15
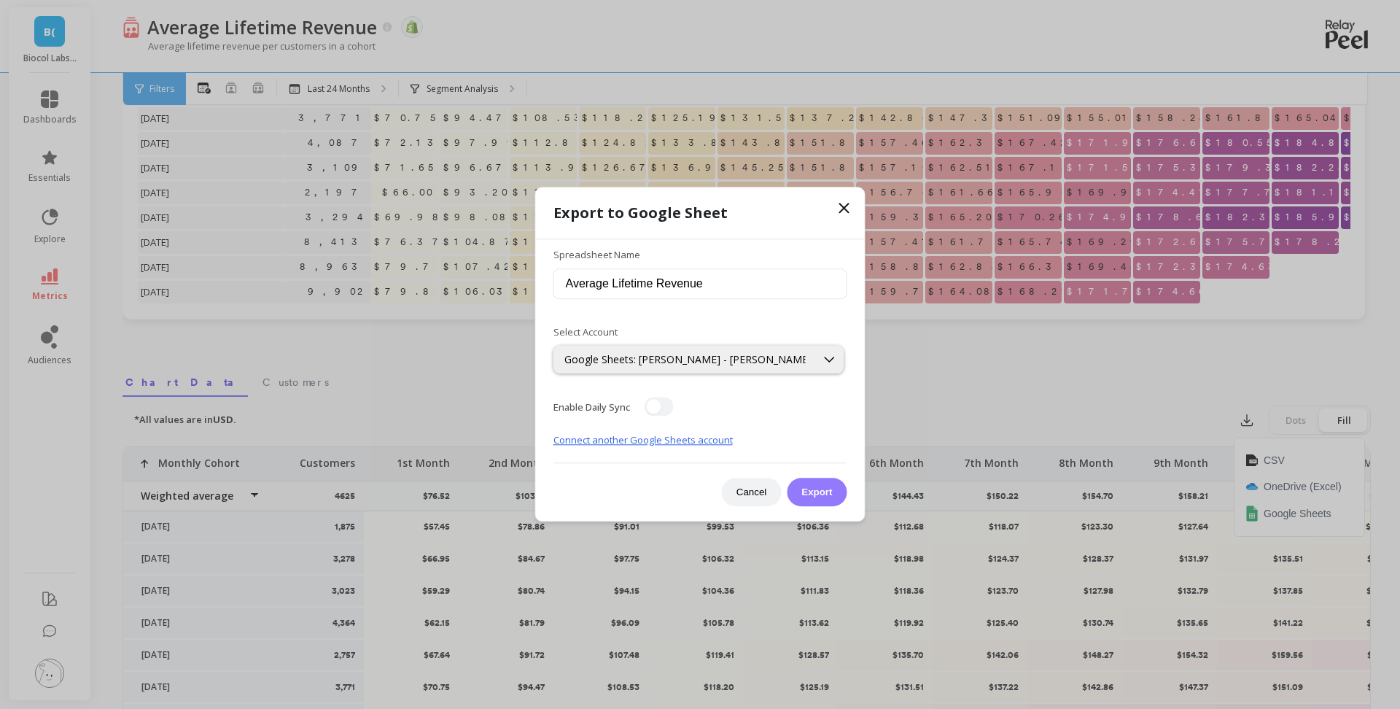
click at [839, 483] on button "Export" at bounding box center [817, 492] width 60 height 28
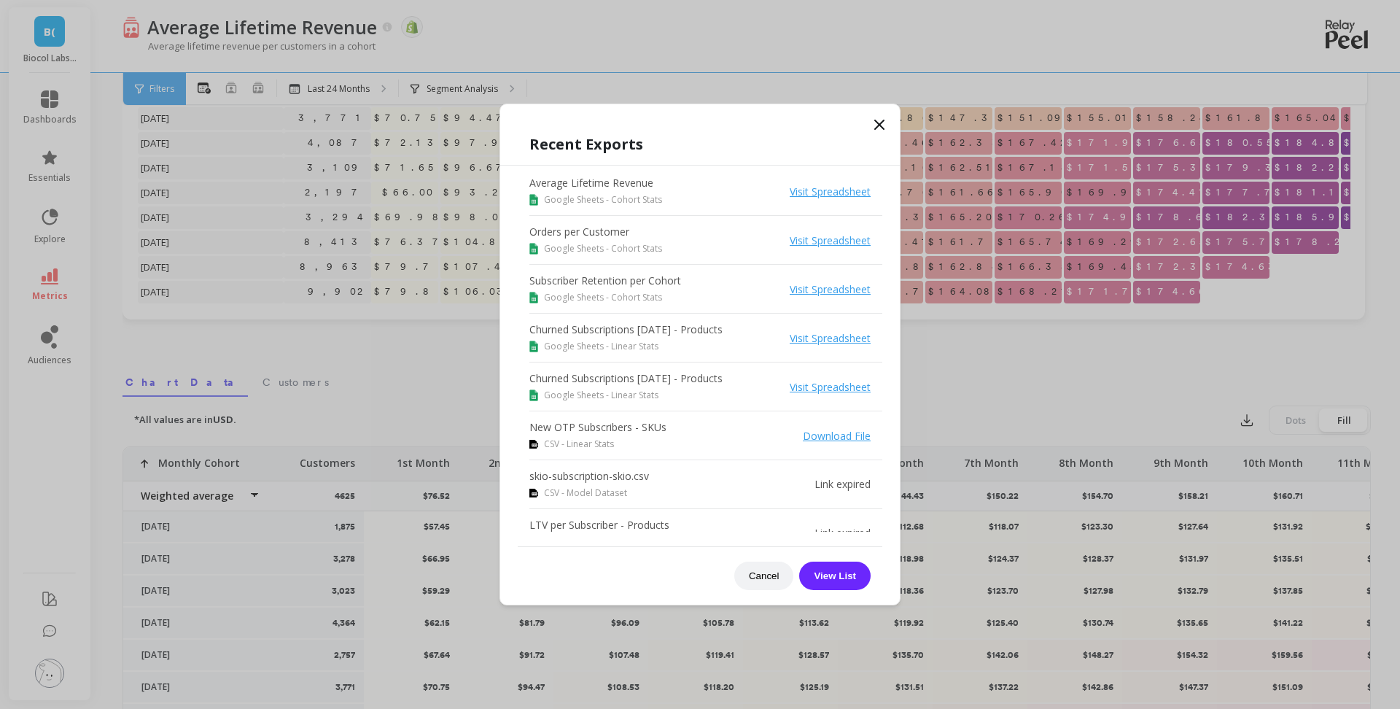
scroll to position [135, 0]
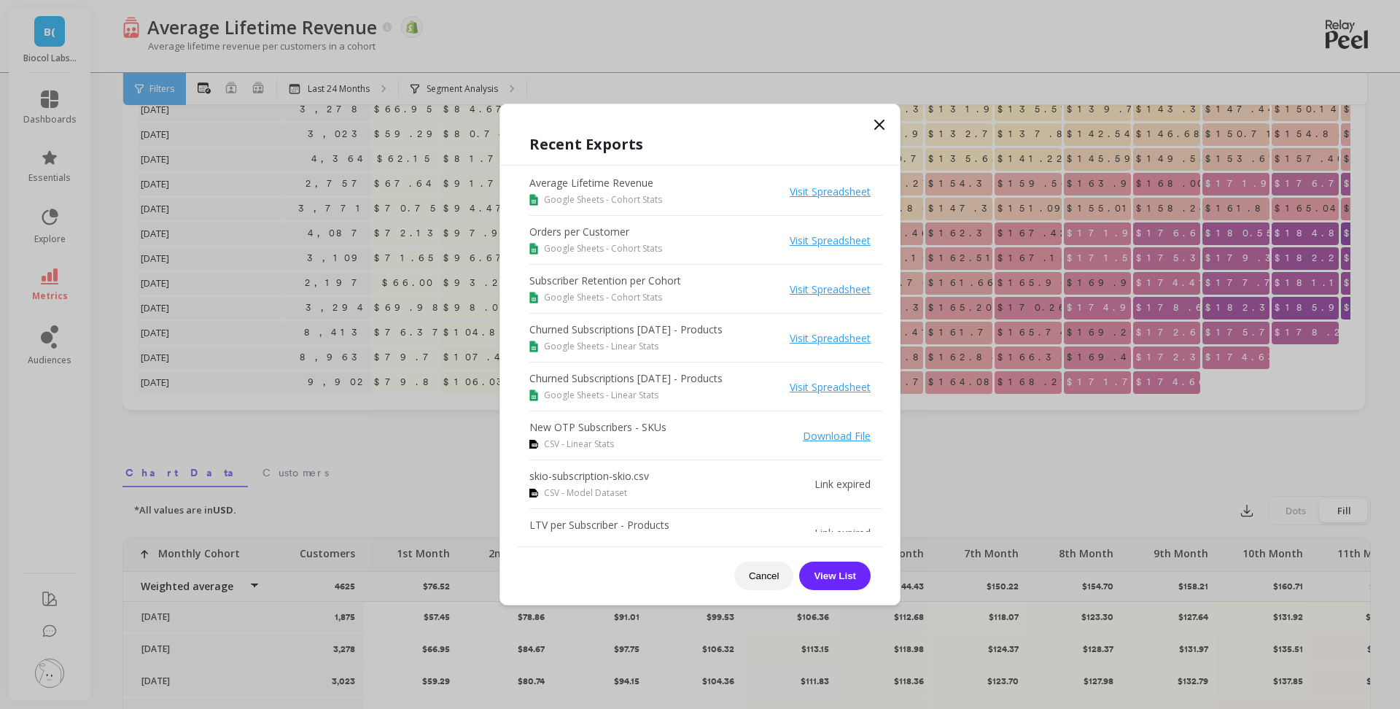
click at [884, 122] on icon at bounding box center [880, 125] width 18 height 18
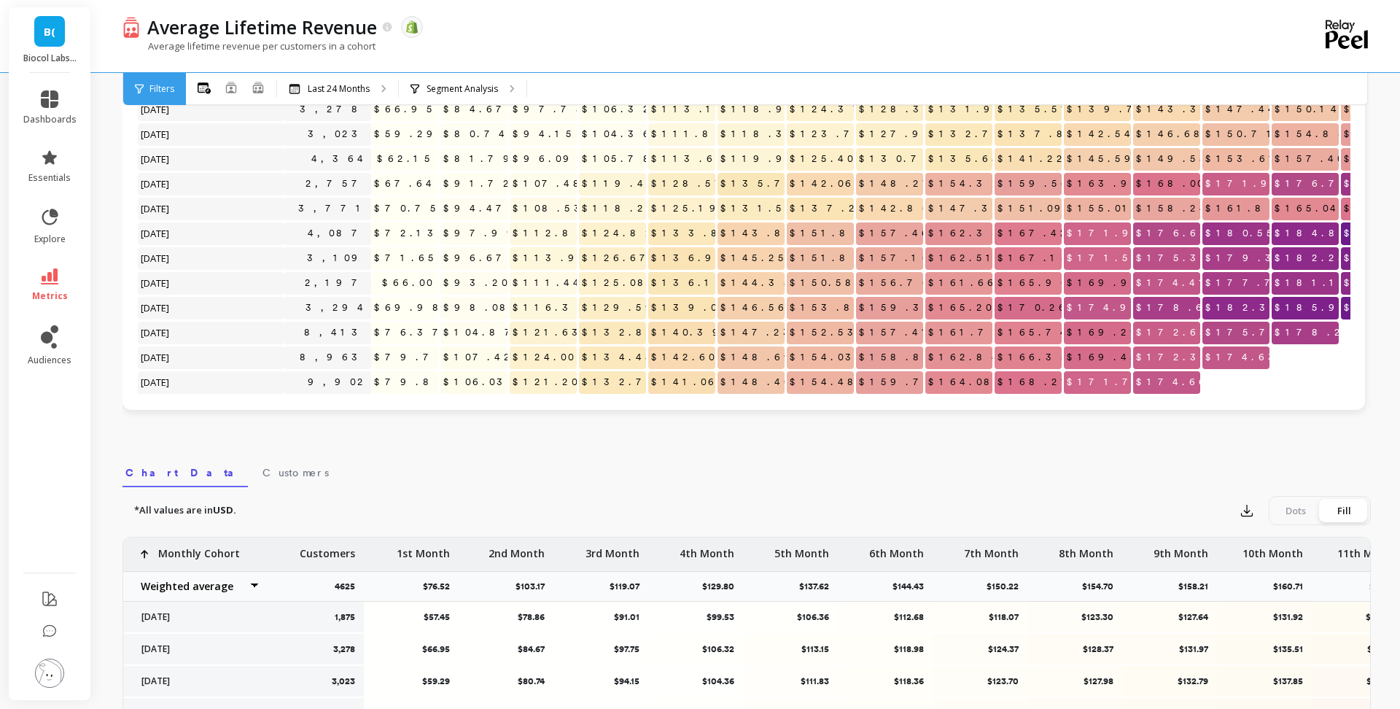
scroll to position [0, 0]
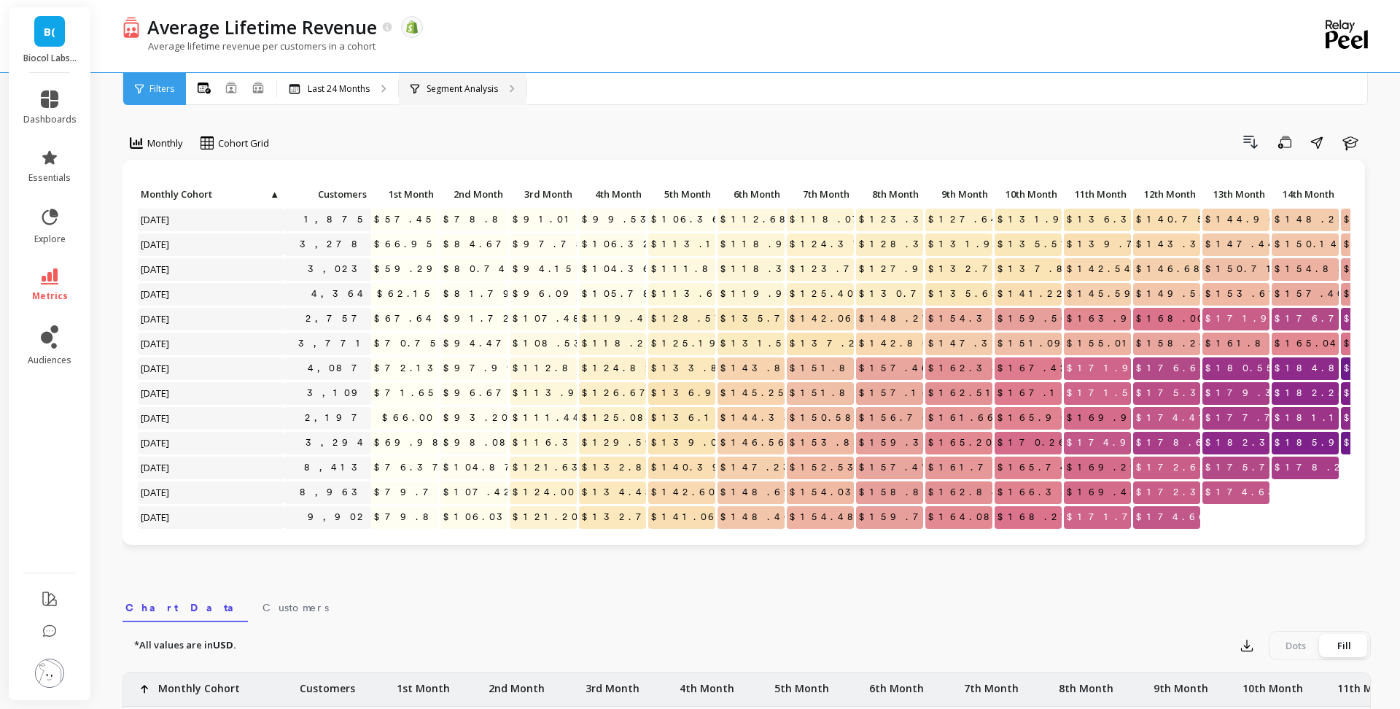
click at [488, 93] on p "Segment Analysis" at bounding box center [462, 89] width 71 height 12
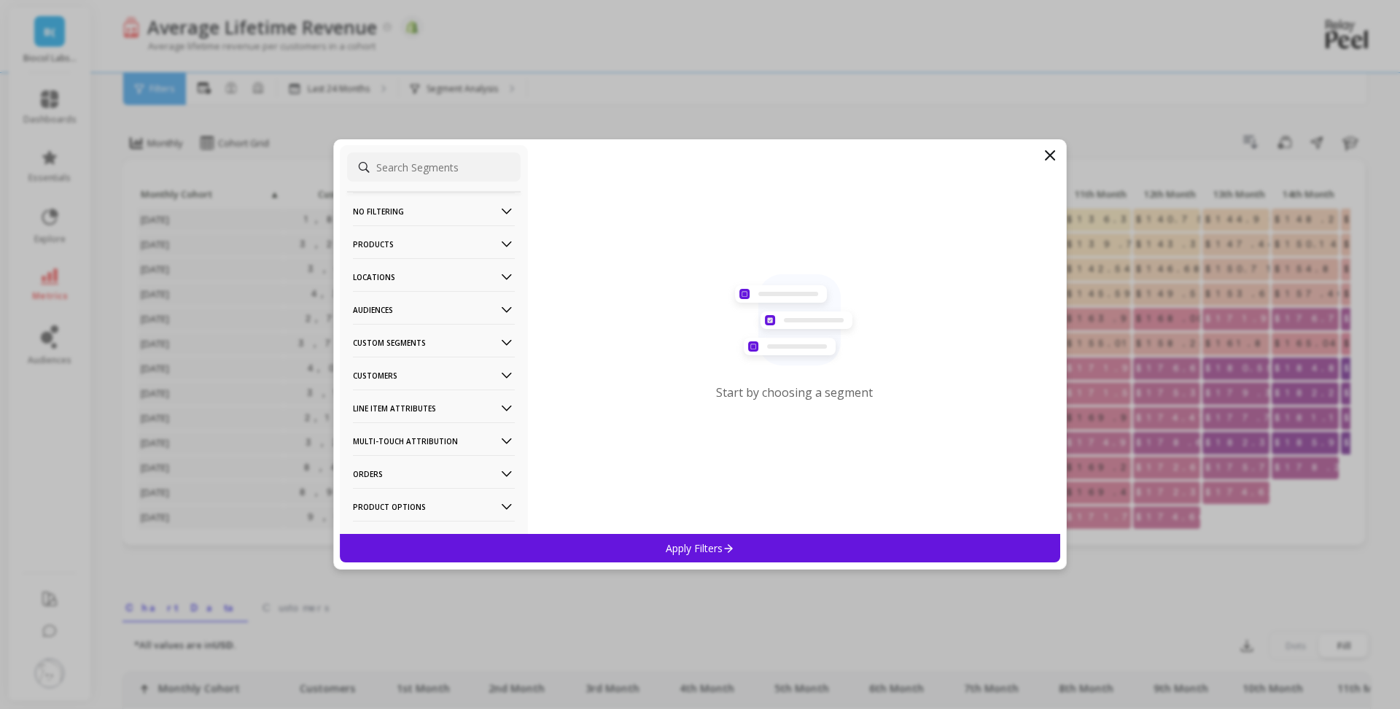
click at [445, 338] on p "Custom Segments" at bounding box center [434, 342] width 162 height 37
click at [433, 345] on p "Custom Segments" at bounding box center [434, 342] width 162 height 37
click at [438, 250] on p "Products" at bounding box center [434, 243] width 162 height 37
click at [440, 208] on p "No filtering" at bounding box center [434, 211] width 162 height 37
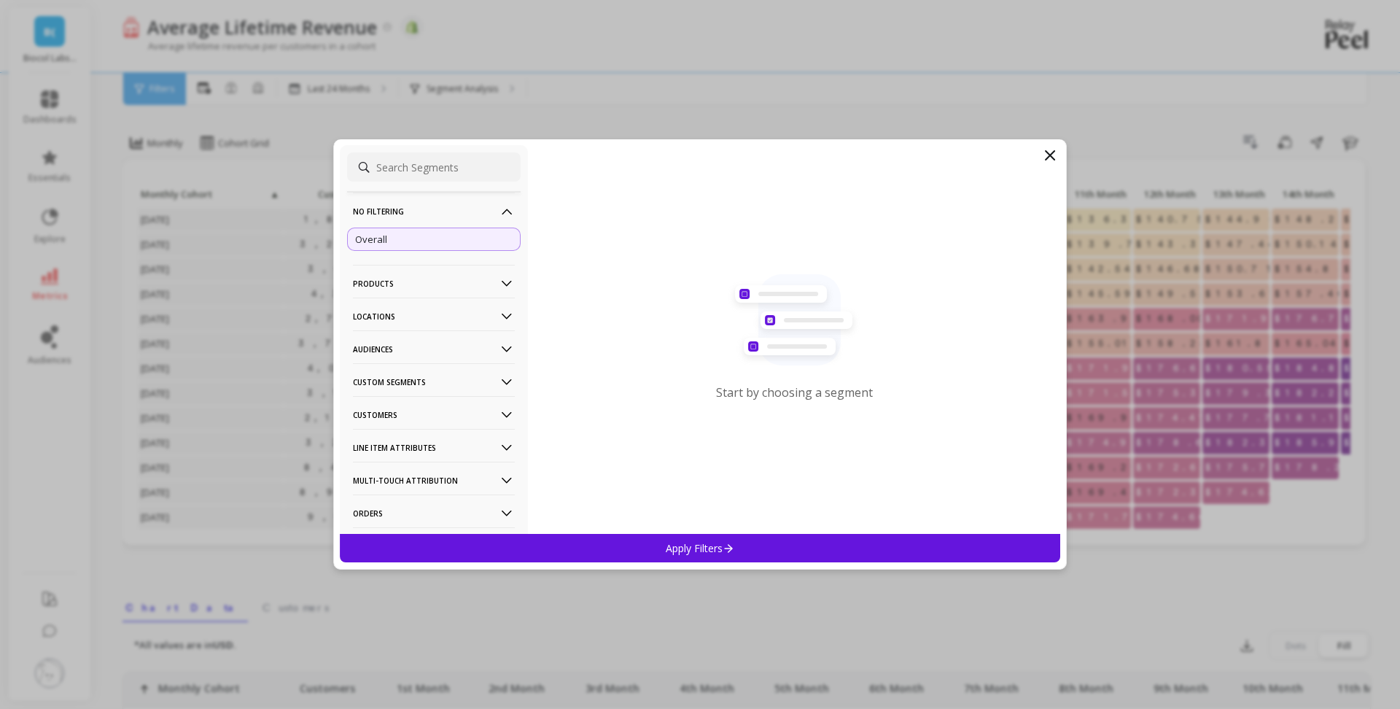
click at [440, 208] on p "No filtering" at bounding box center [434, 211] width 162 height 37
click at [435, 337] on p "Custom Segments" at bounding box center [434, 342] width 162 height 37
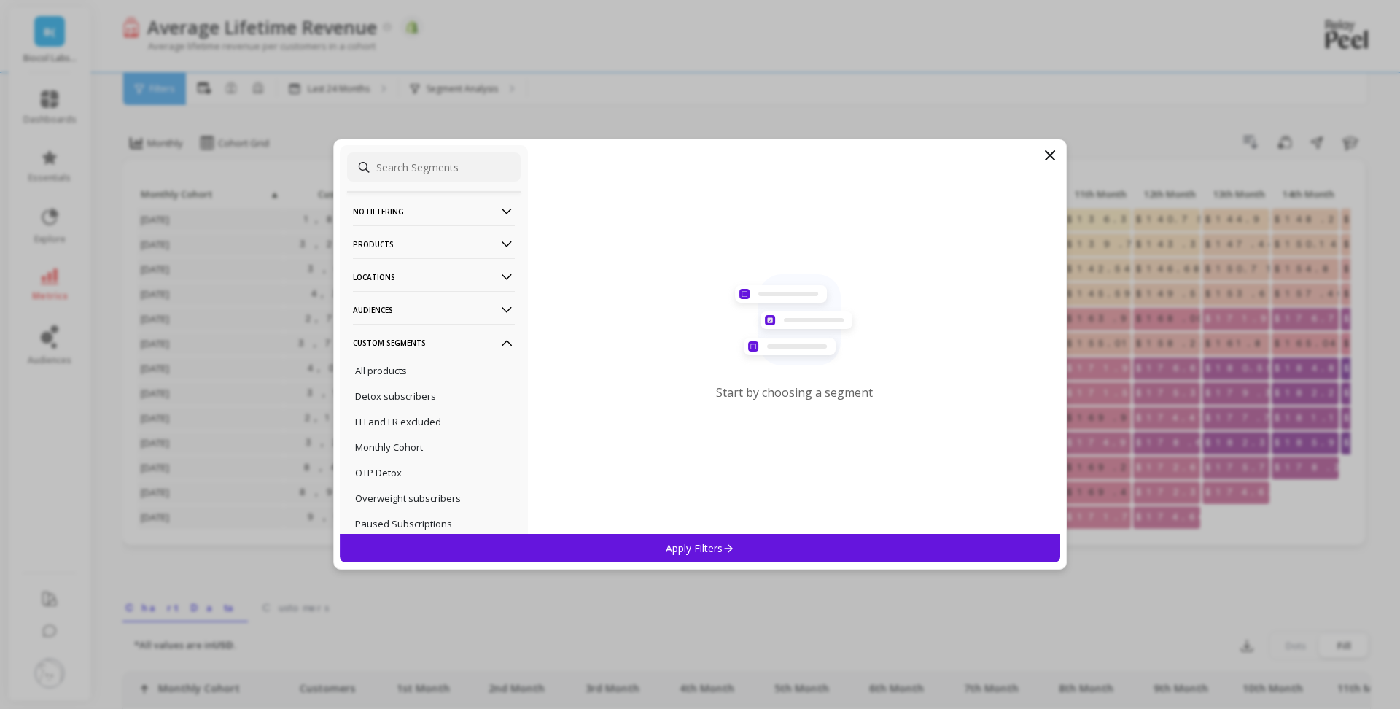
click at [435, 334] on p "Custom Segments" at bounding box center [434, 342] width 162 height 37
click at [432, 319] on p "Audiences" at bounding box center [434, 309] width 162 height 37
click at [420, 177] on input at bounding box center [434, 166] width 174 height 29
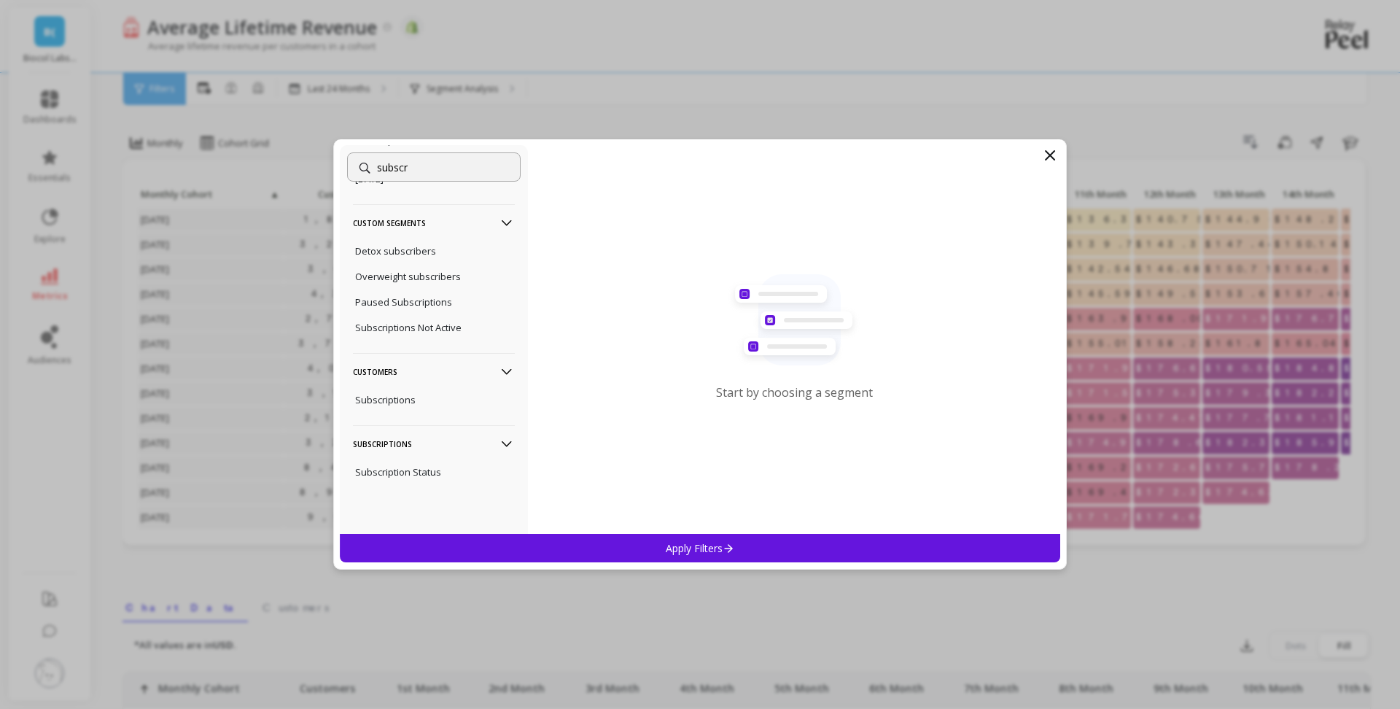
scroll to position [547, 0]
type input "subscr"
click at [413, 398] on p "Subscriptions" at bounding box center [385, 399] width 61 height 13
click at [613, 549] on div "Apply Filters" at bounding box center [700, 548] width 720 height 28
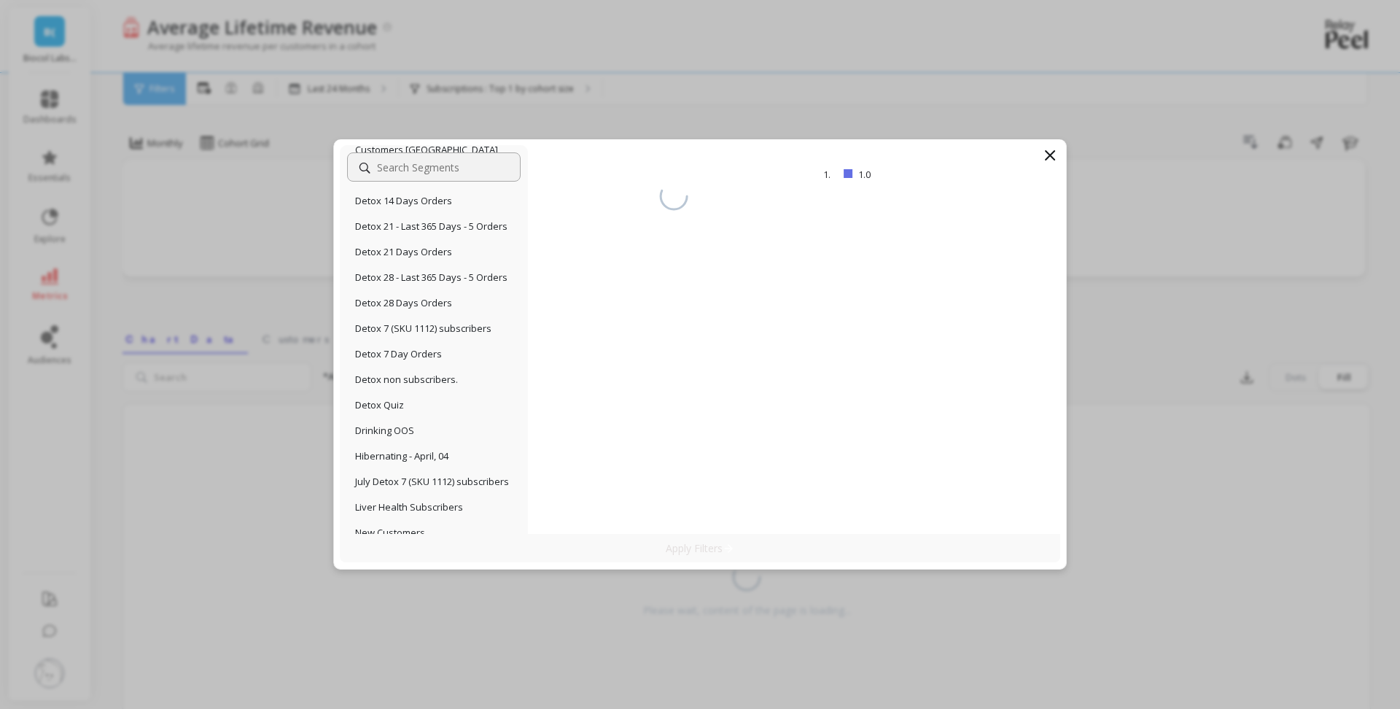
scroll to position [658, 0]
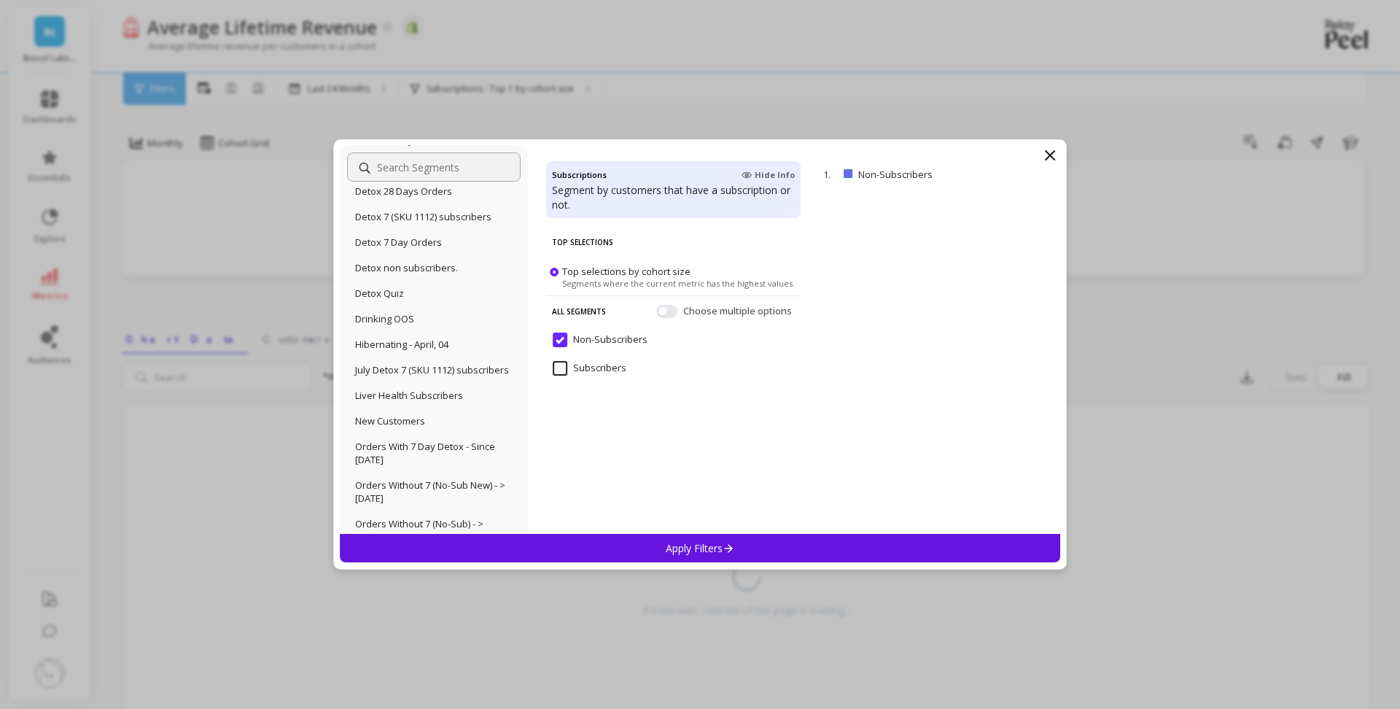
click at [699, 556] on div "Apply Filters" at bounding box center [700, 548] width 720 height 28
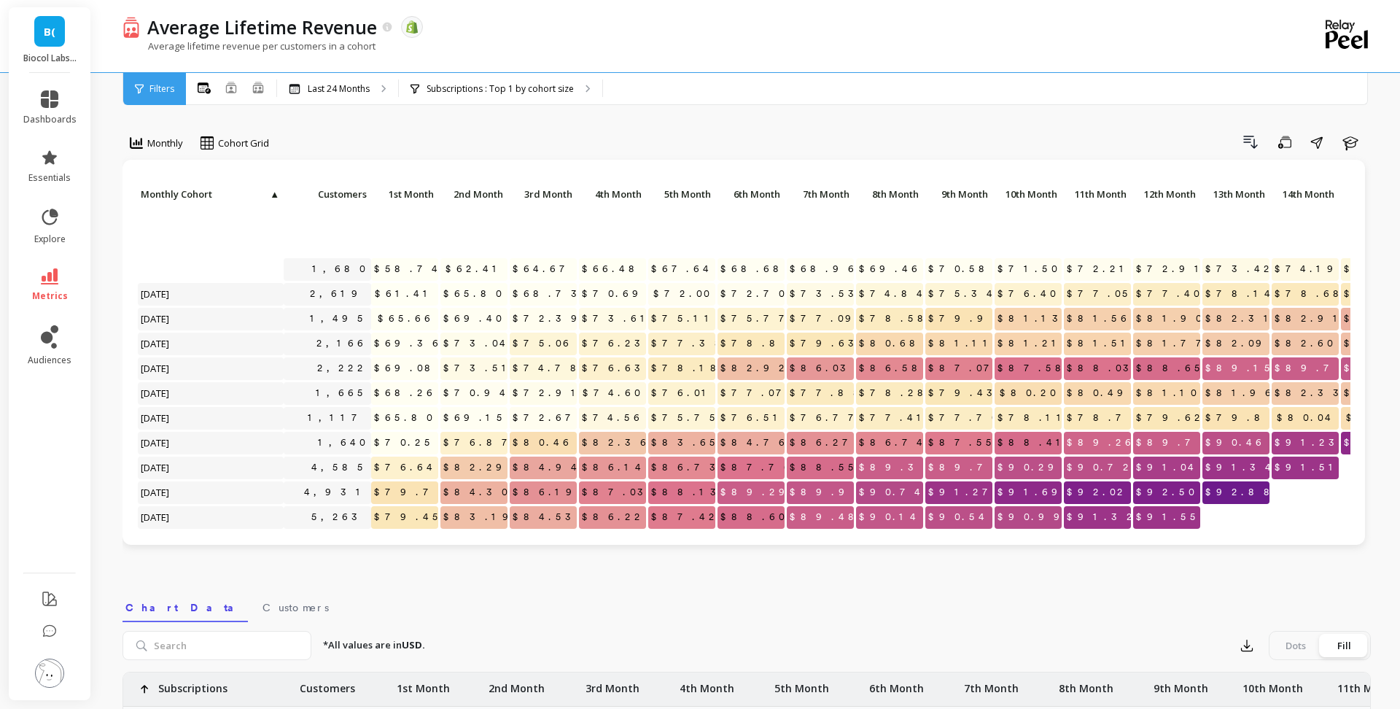
scroll to position [264, 0]
